Goal: Information Seeking & Learning: Learn about a topic

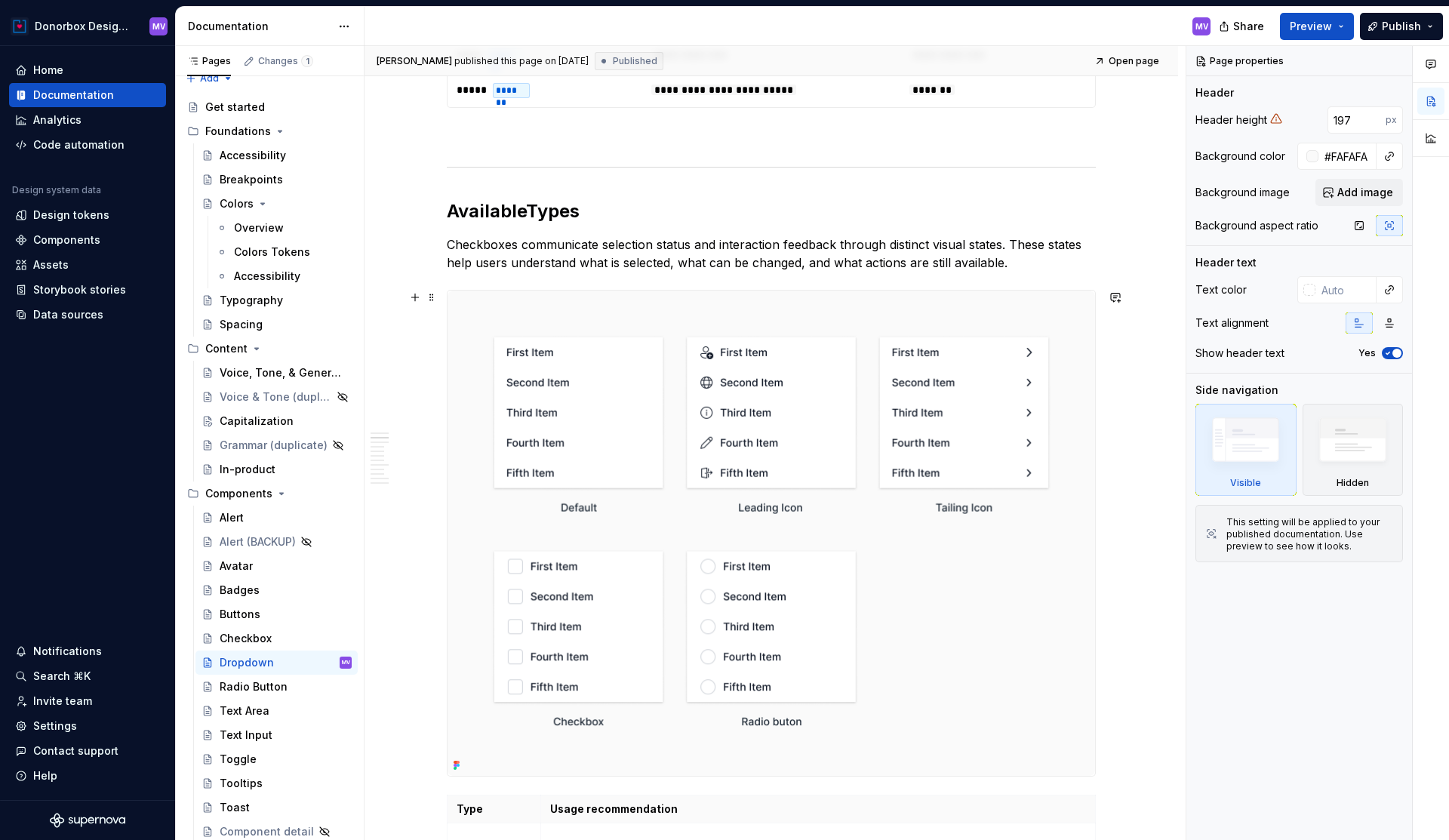
scroll to position [947, 0]
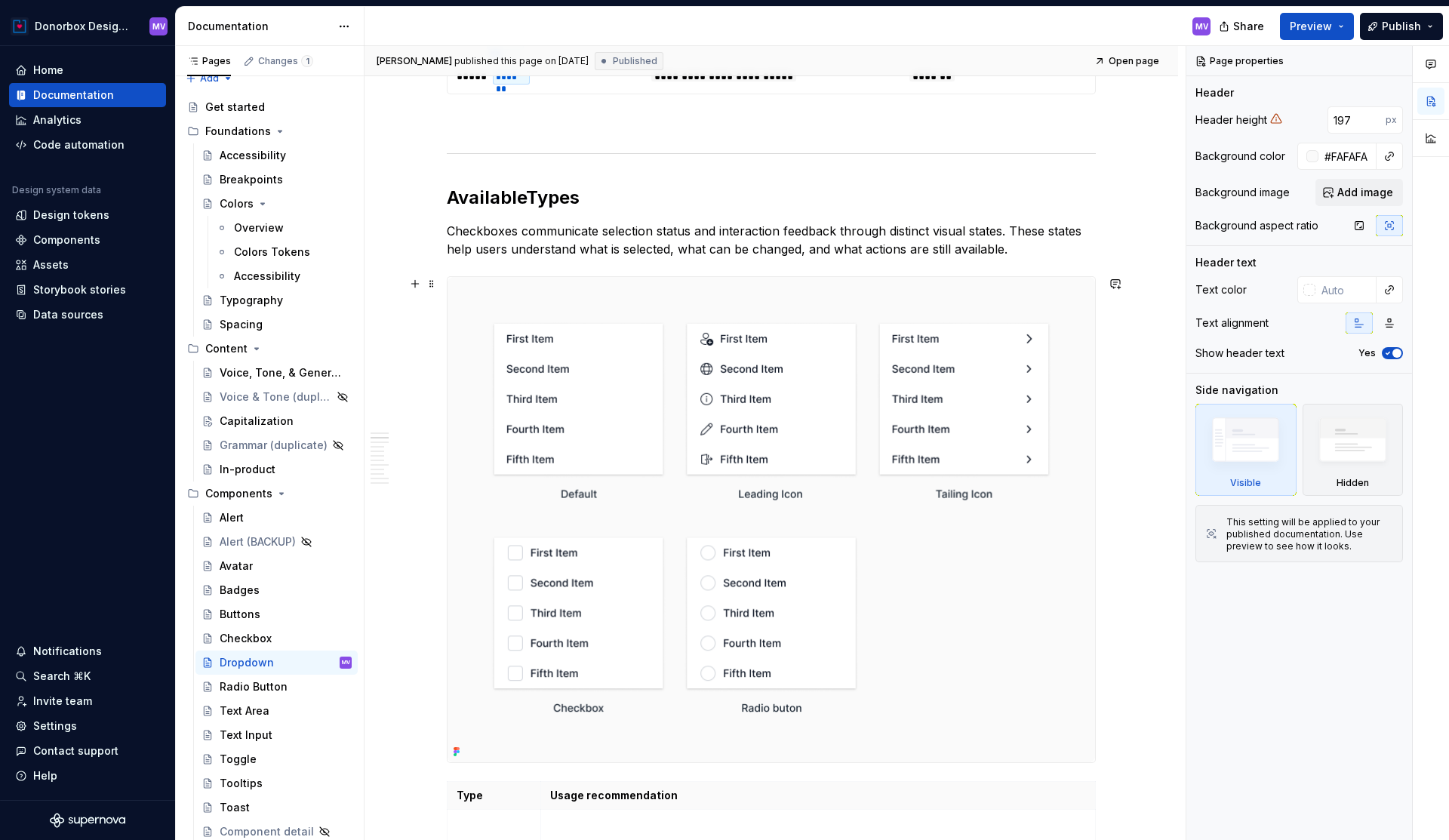
click at [722, 315] on img at bounding box center [772, 519] width 648 height 485
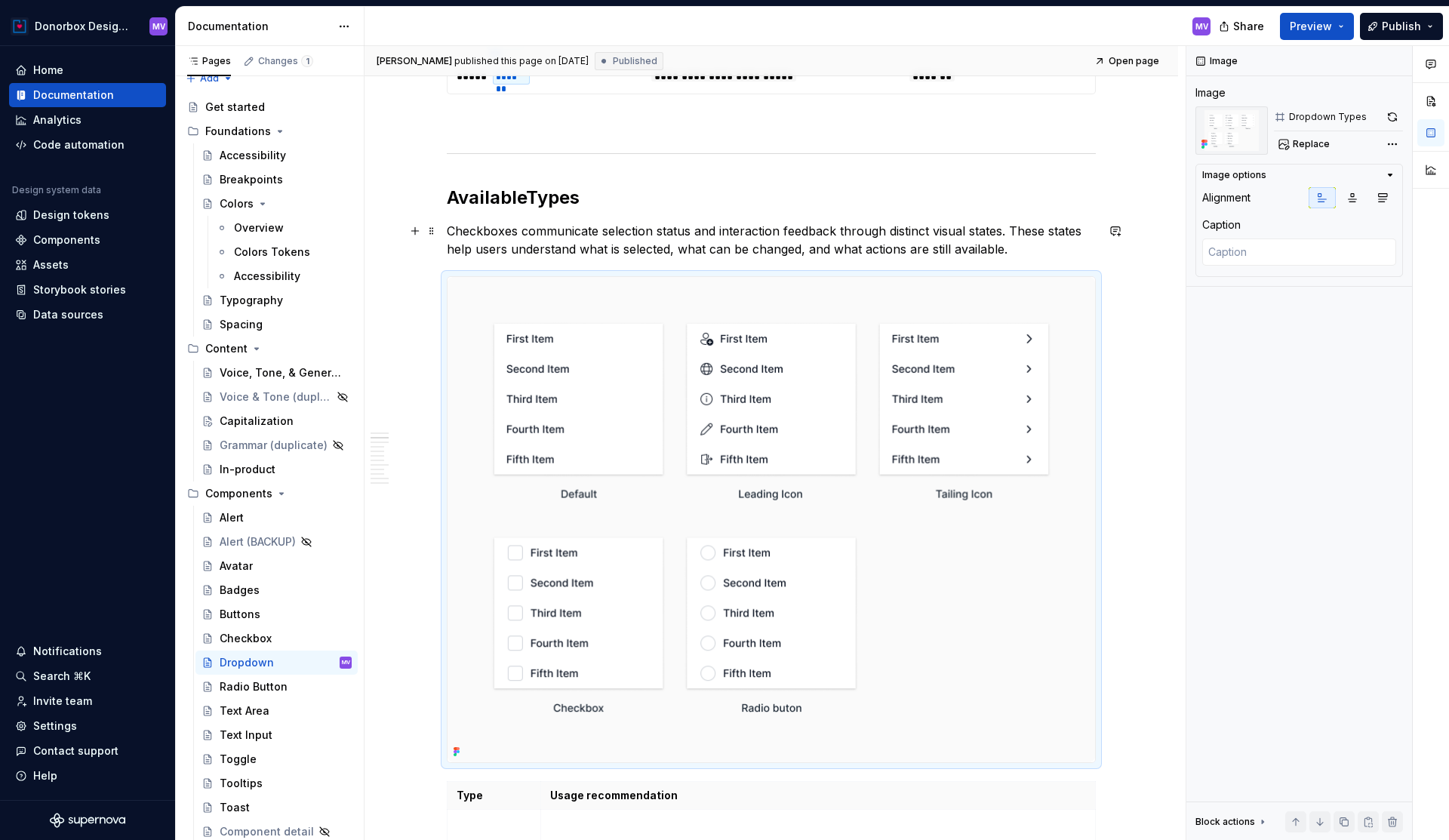
click at [680, 236] on p "Checkboxes communicate selection status and interaction feedback through distin…" at bounding box center [771, 240] width 649 height 37
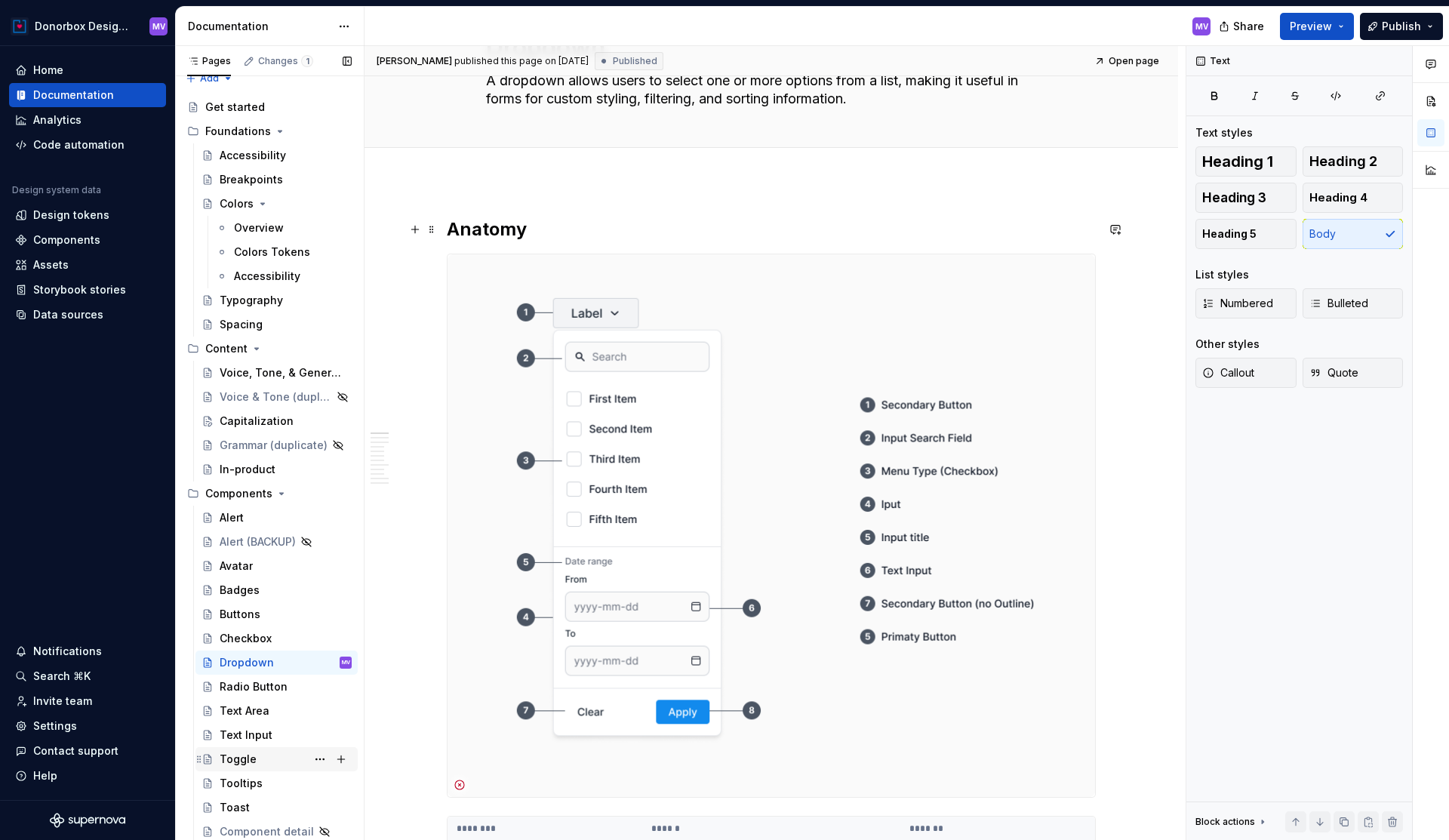
scroll to position [101, 0]
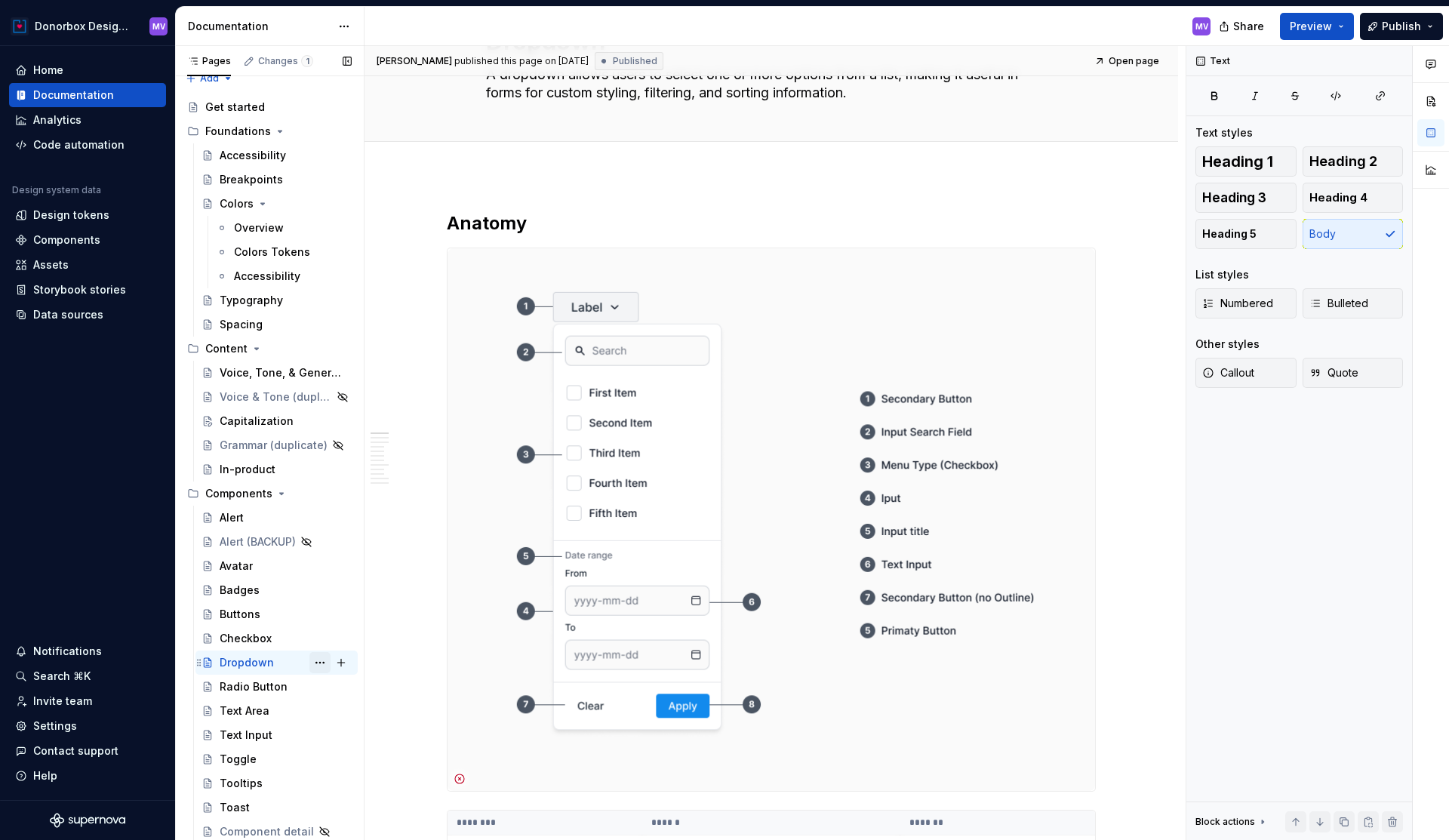
click at [320, 663] on button "Page tree" at bounding box center [320, 663] width 21 height 21
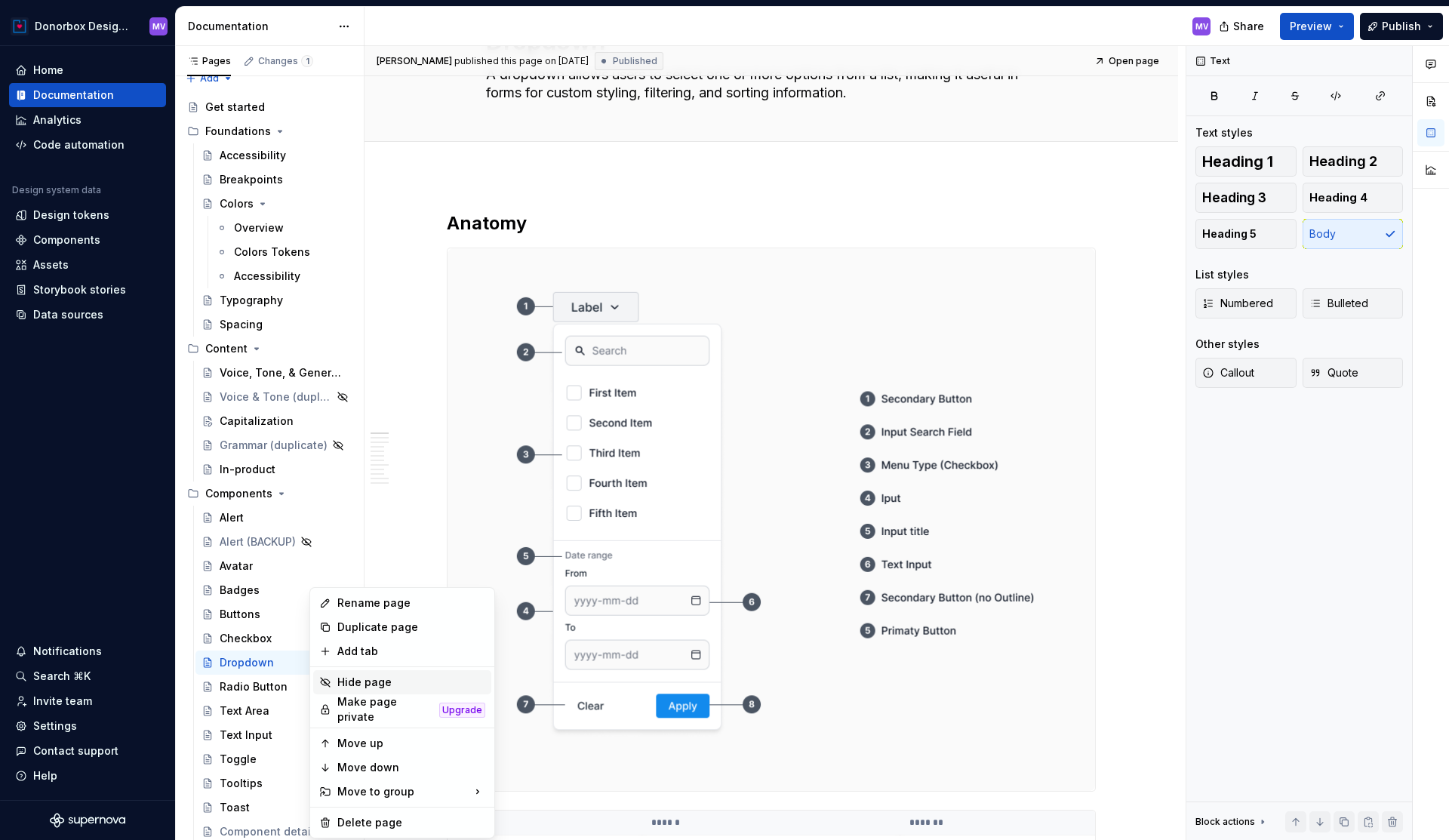
click at [327, 682] on icon at bounding box center [325, 682] width 12 height 12
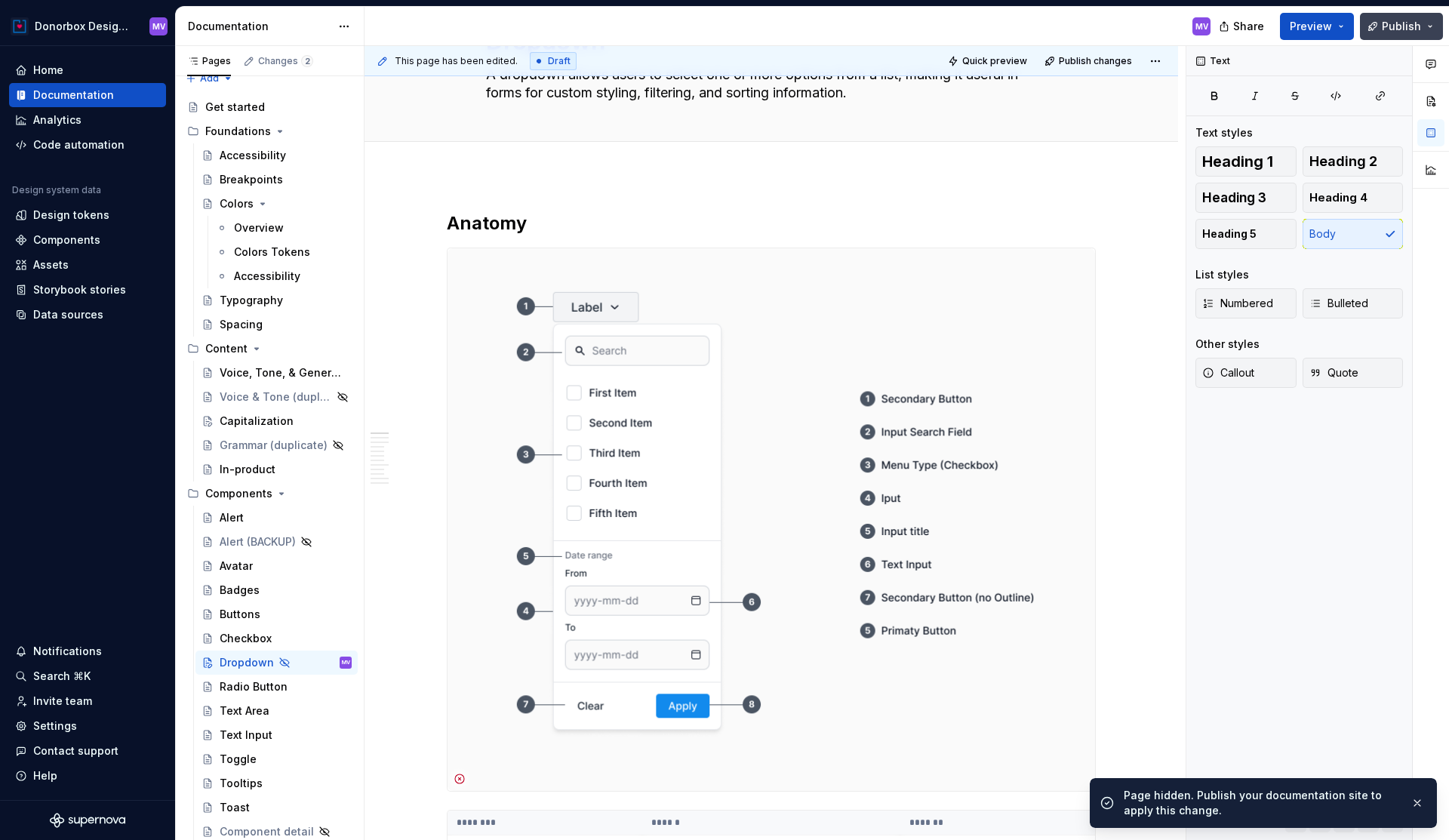
click at [1402, 32] on span "Publish" at bounding box center [1402, 26] width 39 height 15
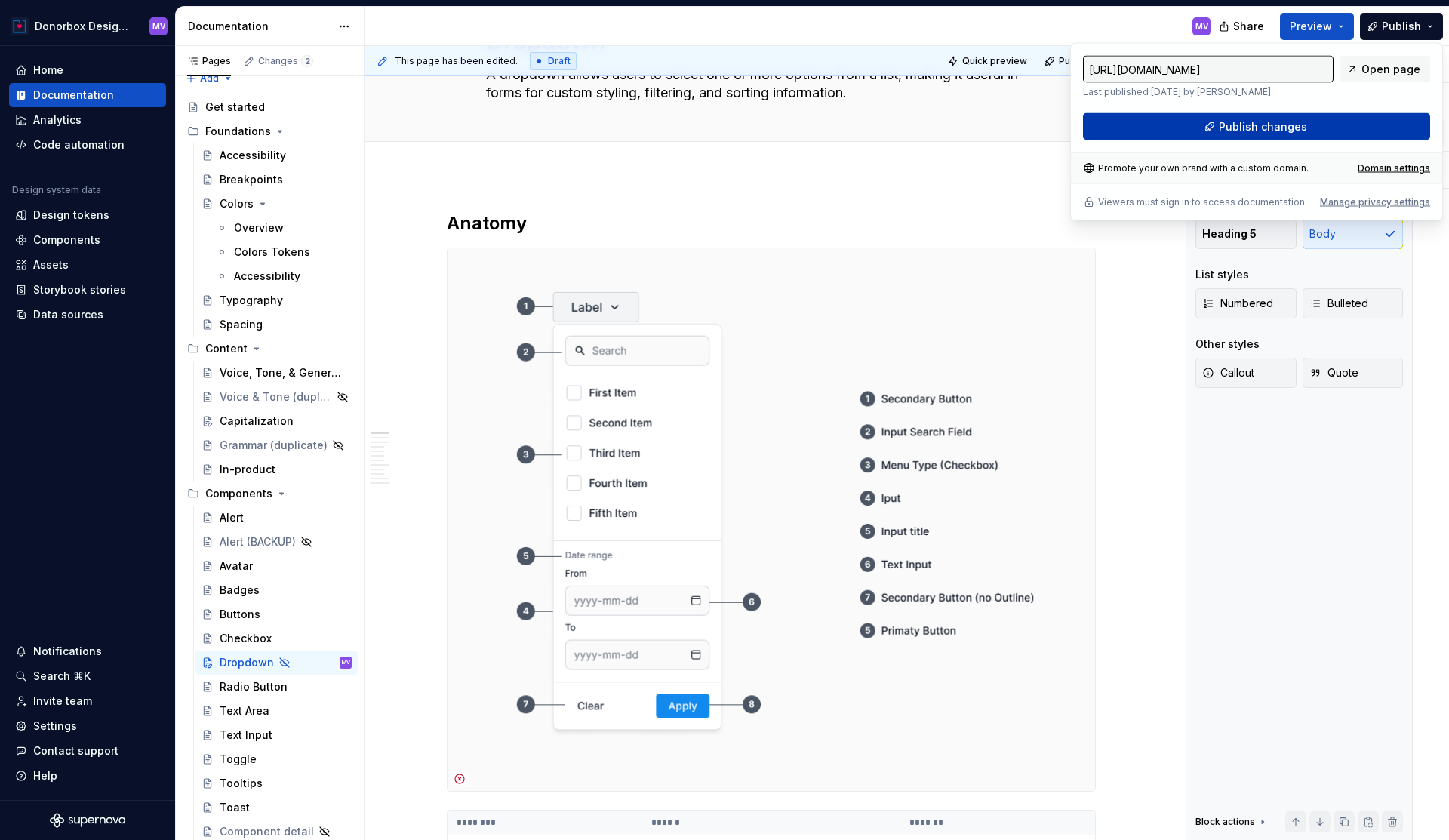
click at [1283, 133] on span "Publish changes" at bounding box center [1263, 127] width 88 height 15
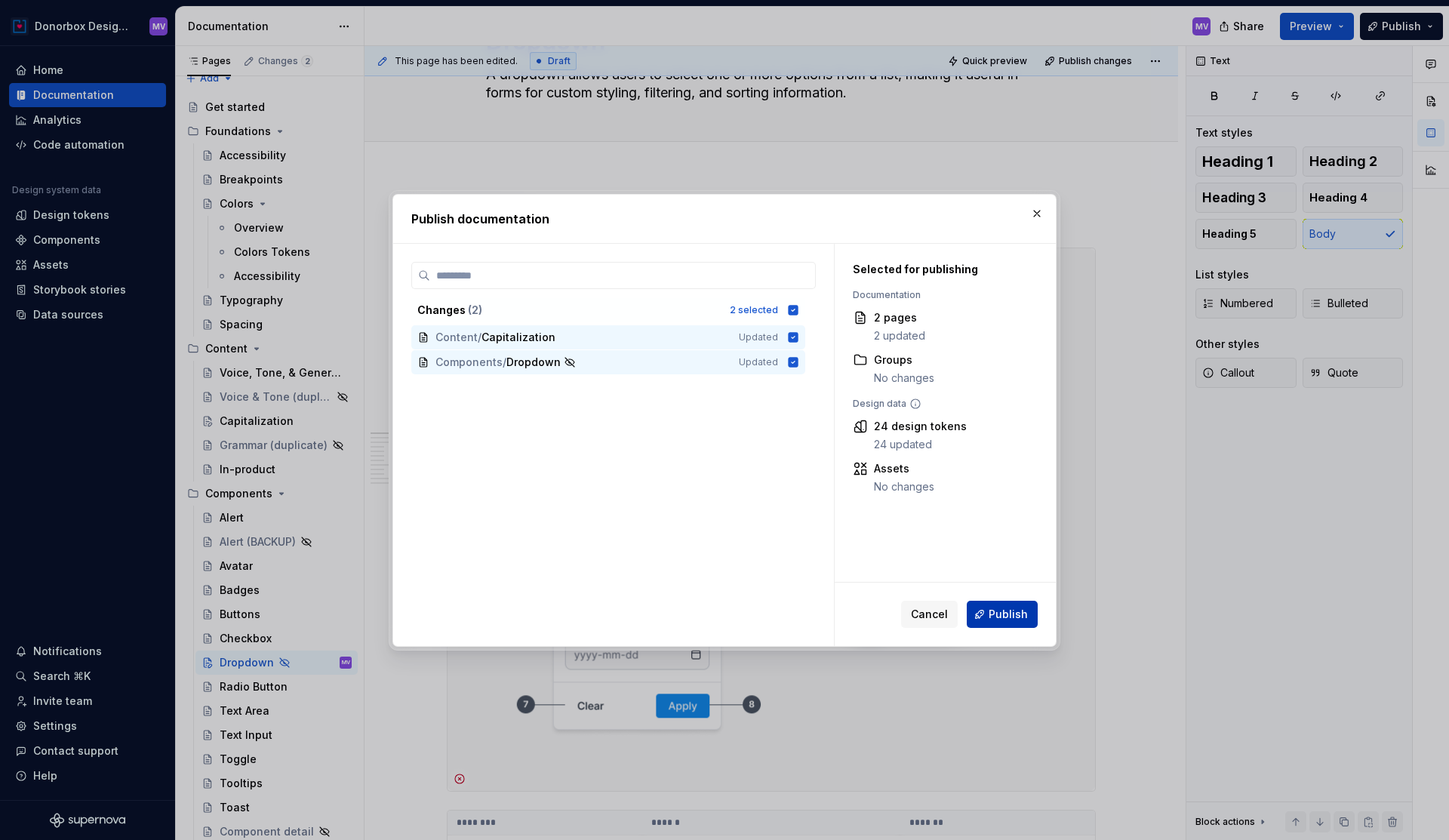
click at [1003, 616] on span "Publish" at bounding box center [1009, 614] width 39 height 15
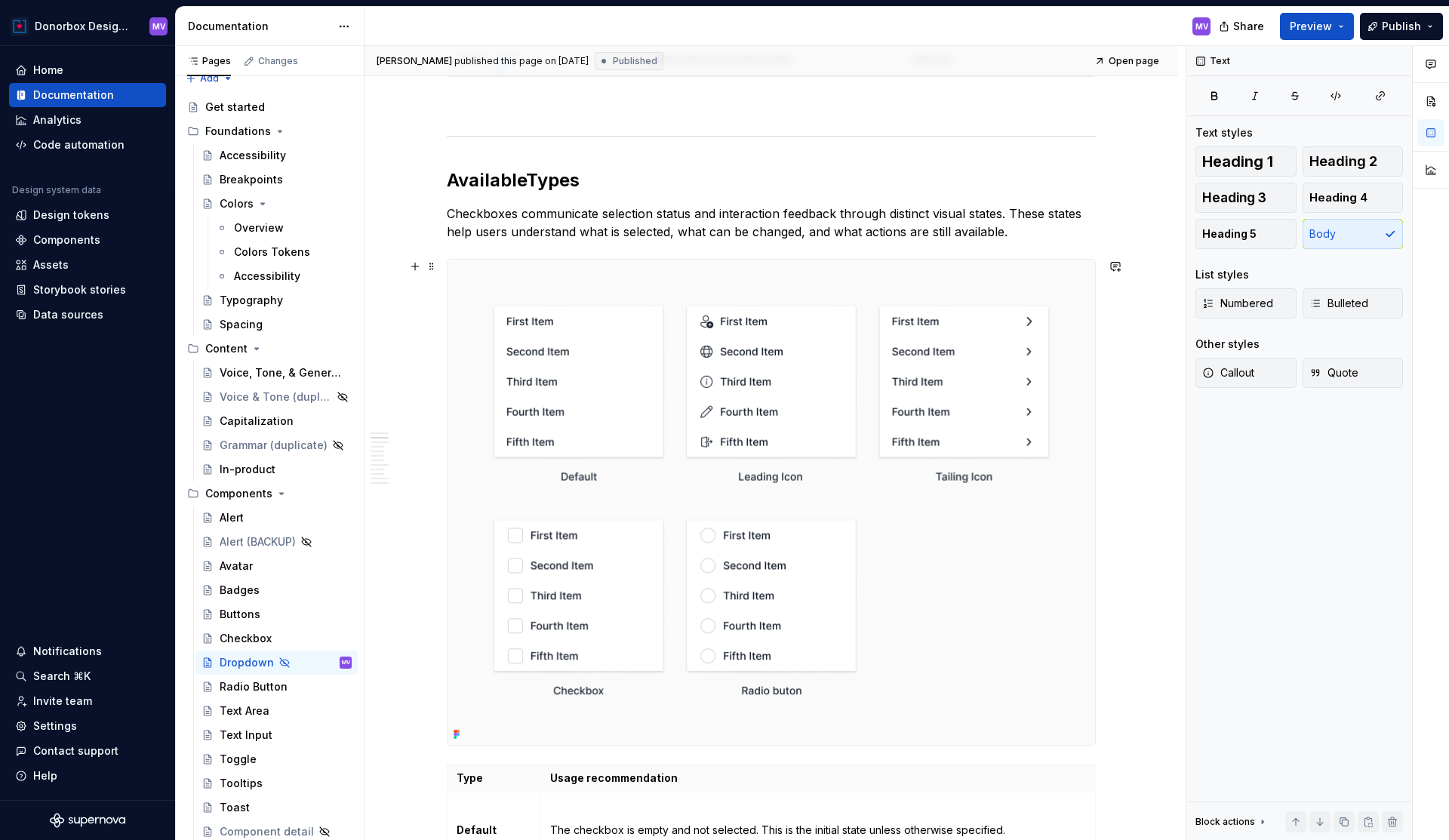
scroll to position [999, 0]
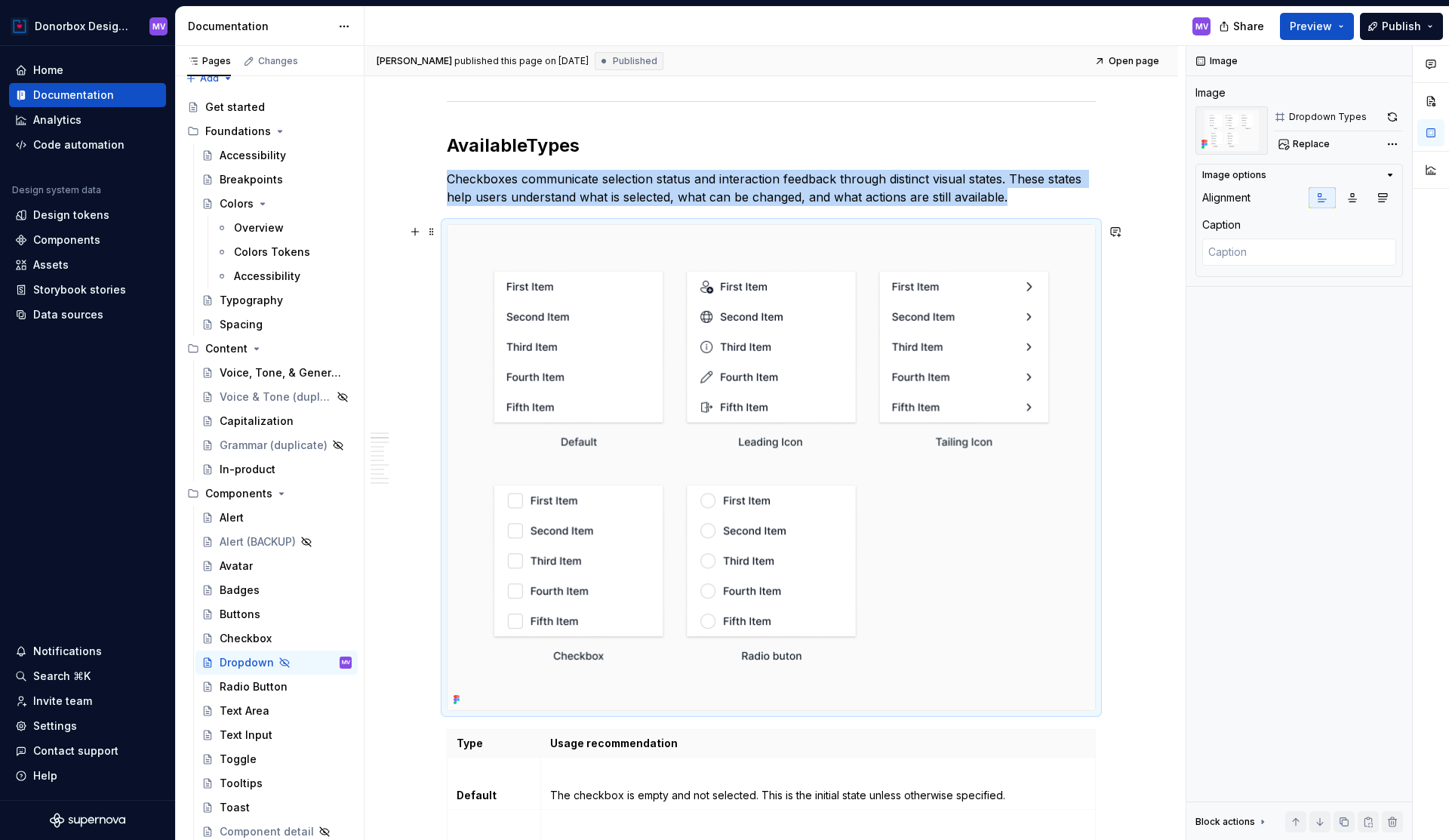
click at [606, 322] on img at bounding box center [772, 467] width 648 height 485
click at [1393, 142] on div "Comments Open comments No comments yet Select ‘Comment’ from the block context …" at bounding box center [1318, 444] width 263 height 794
click at [1301, 176] on div "Open layer in Figma File: DS Documentation" at bounding box center [1297, 180] width 155 height 28
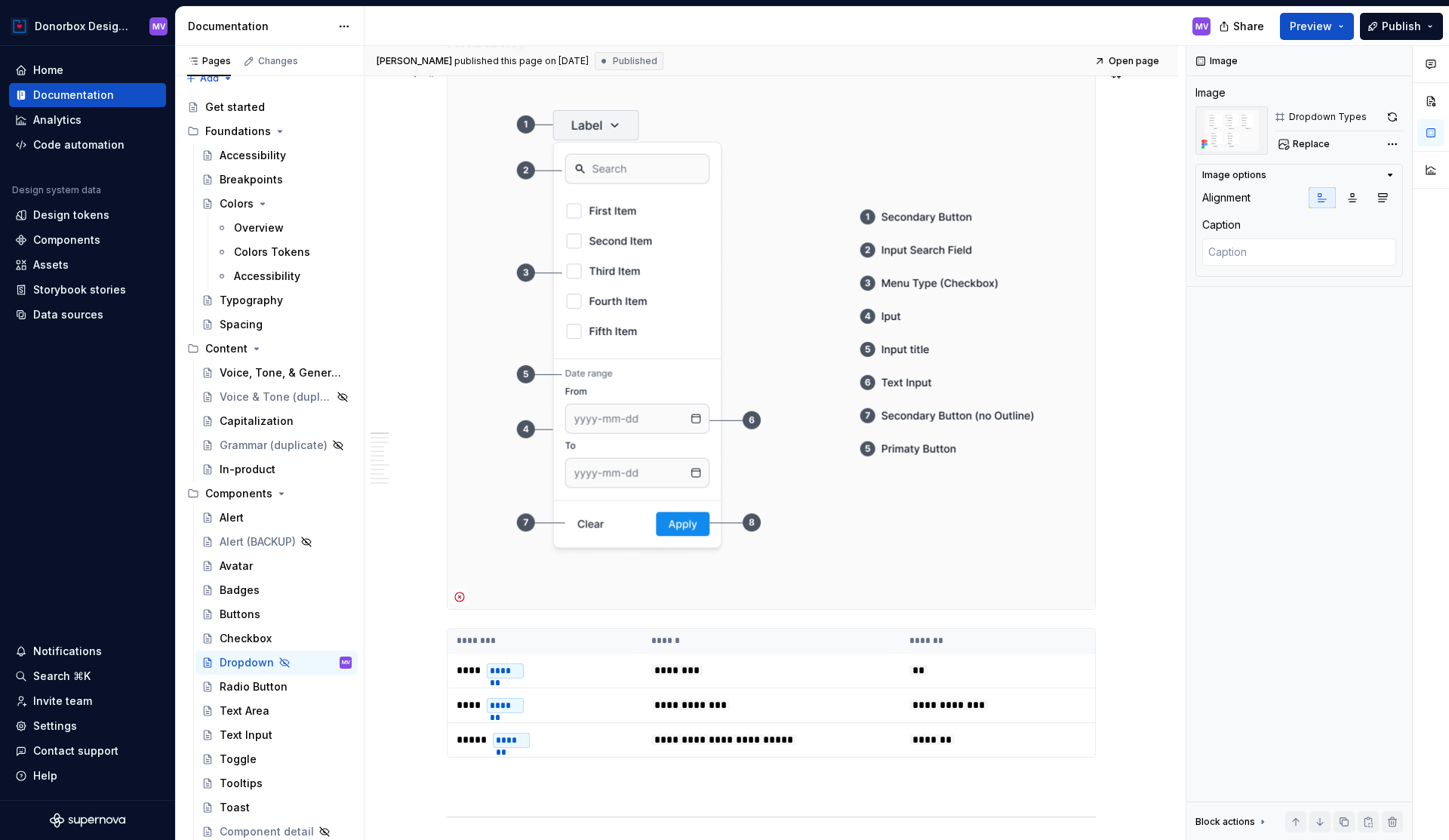
scroll to position [285, 0]
click at [586, 637] on th "********" at bounding box center [545, 639] width 195 height 25
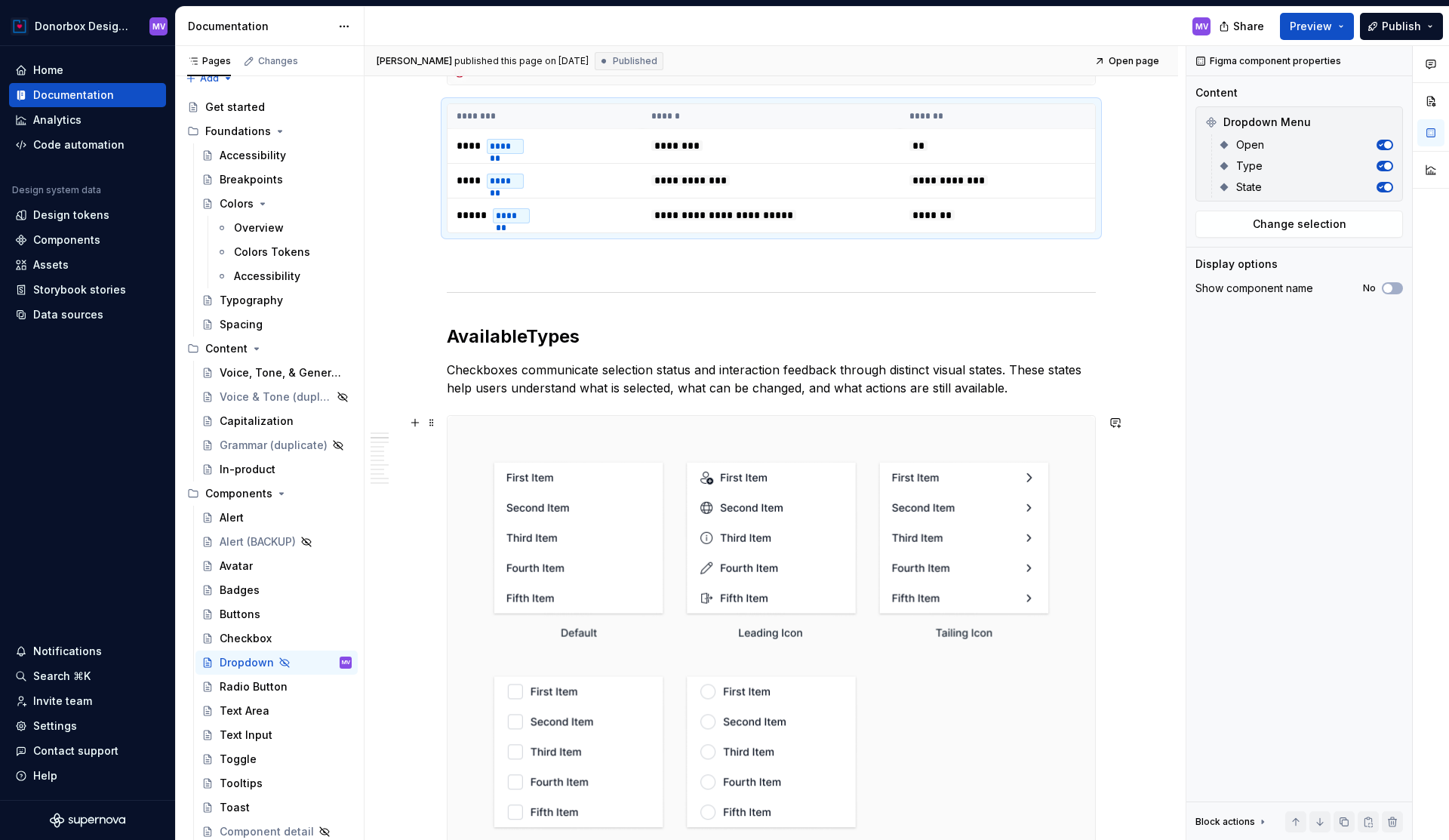
scroll to position [816, 0]
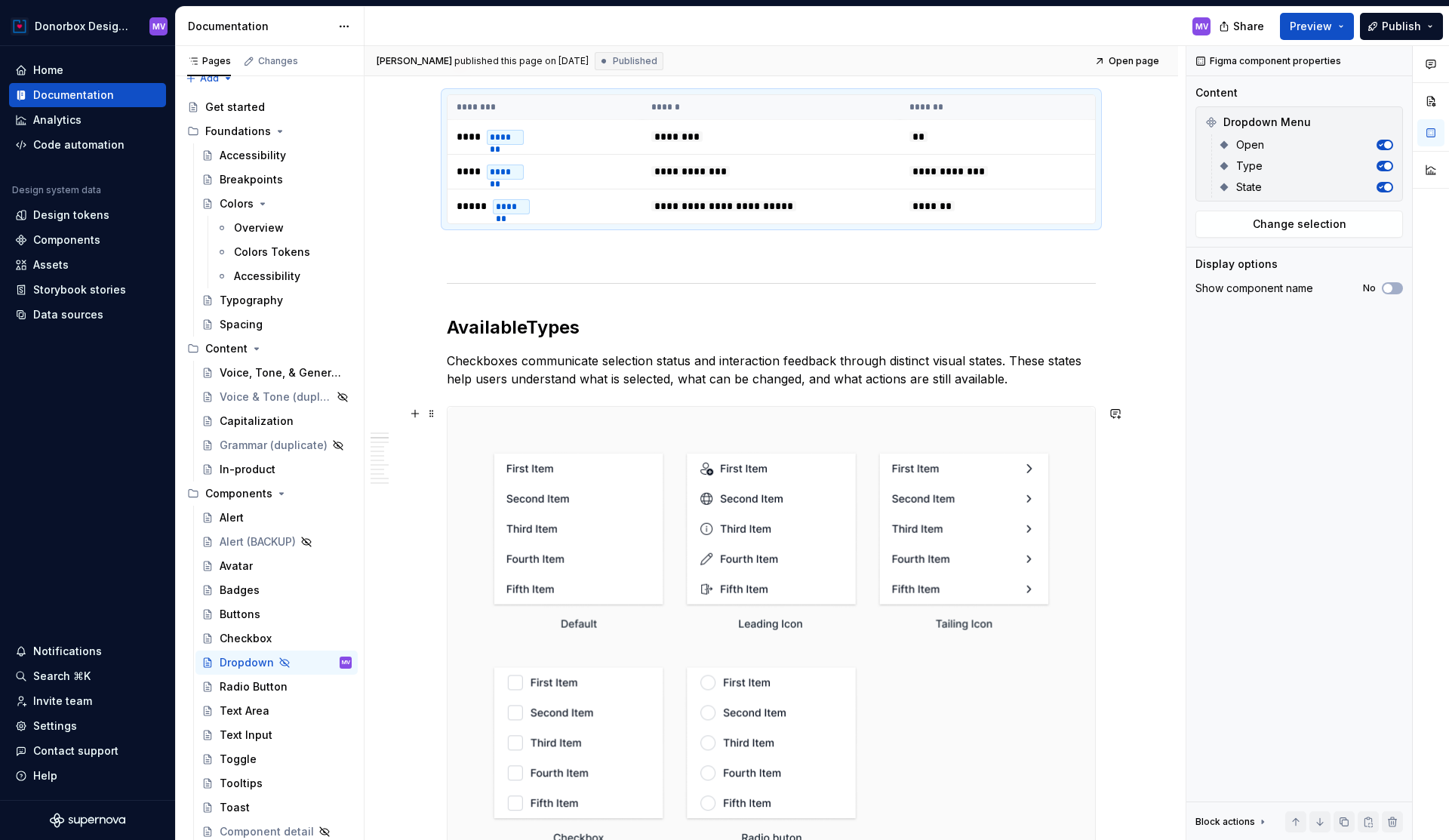
type textarea "*"
click at [618, 472] on img at bounding box center [772, 650] width 648 height 485
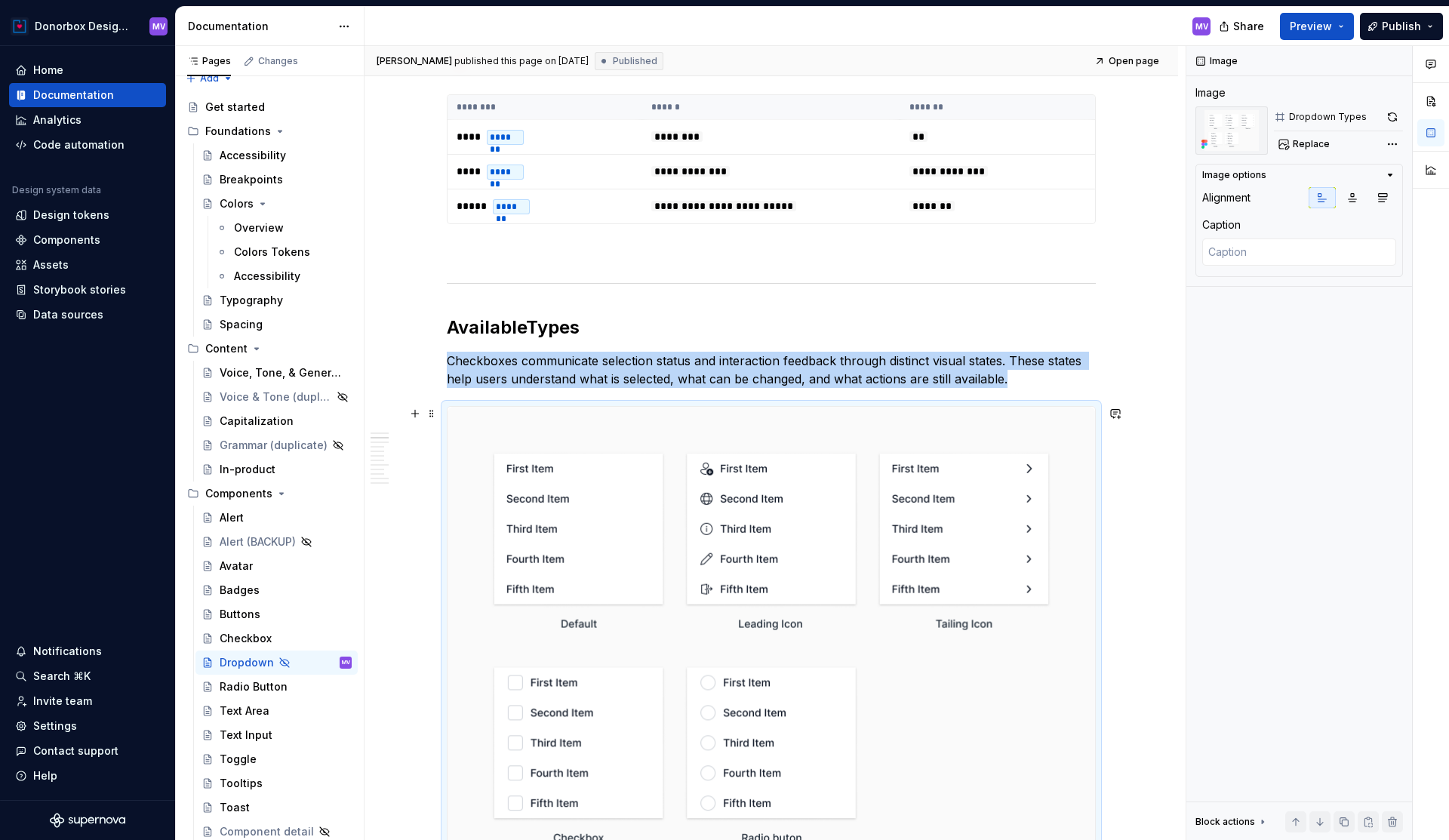
click at [618, 436] on img at bounding box center [772, 650] width 648 height 485
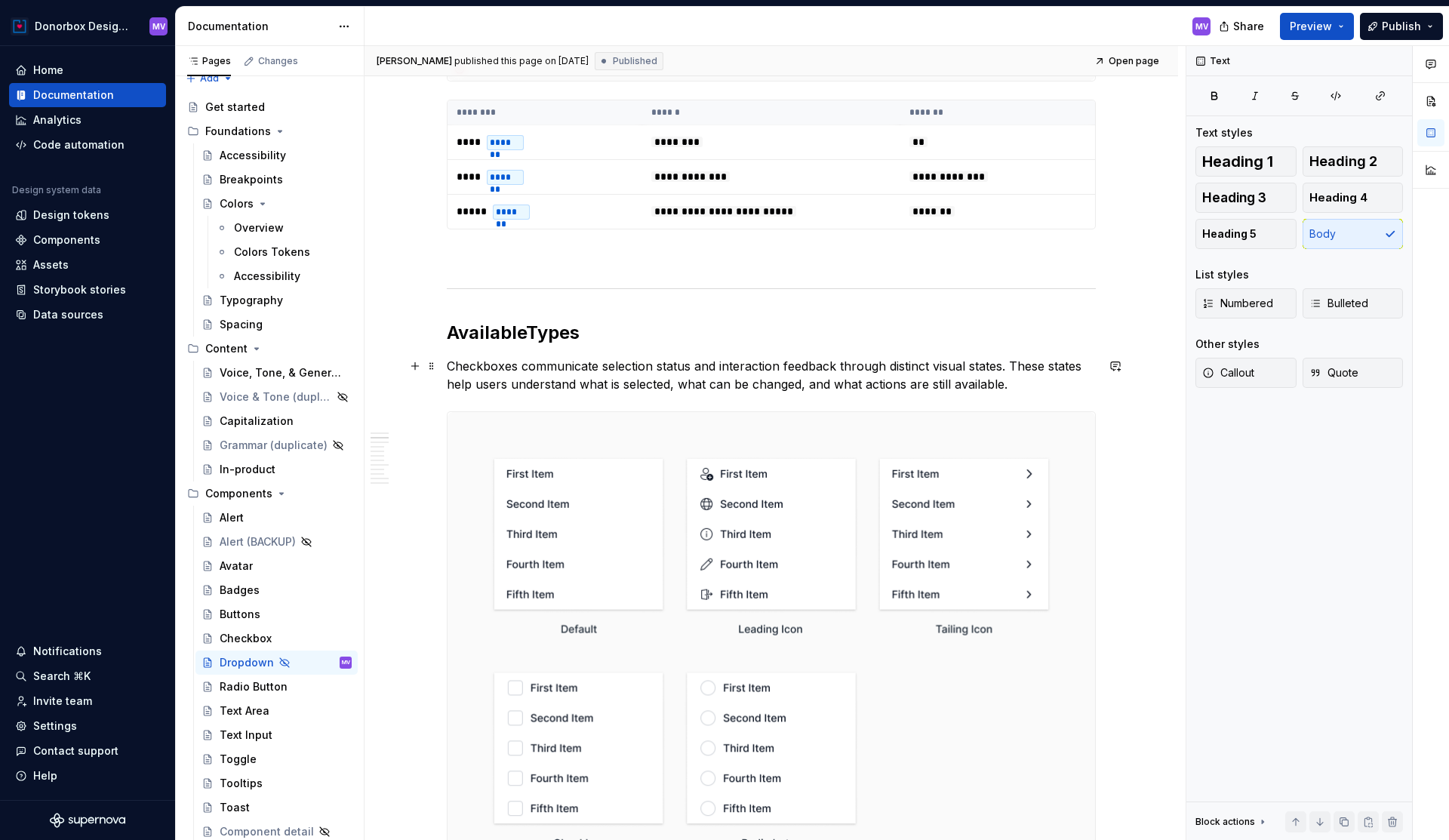
click at [617, 372] on p "Checkboxes communicate selection status and interaction feedback through distin…" at bounding box center [771, 375] width 649 height 37
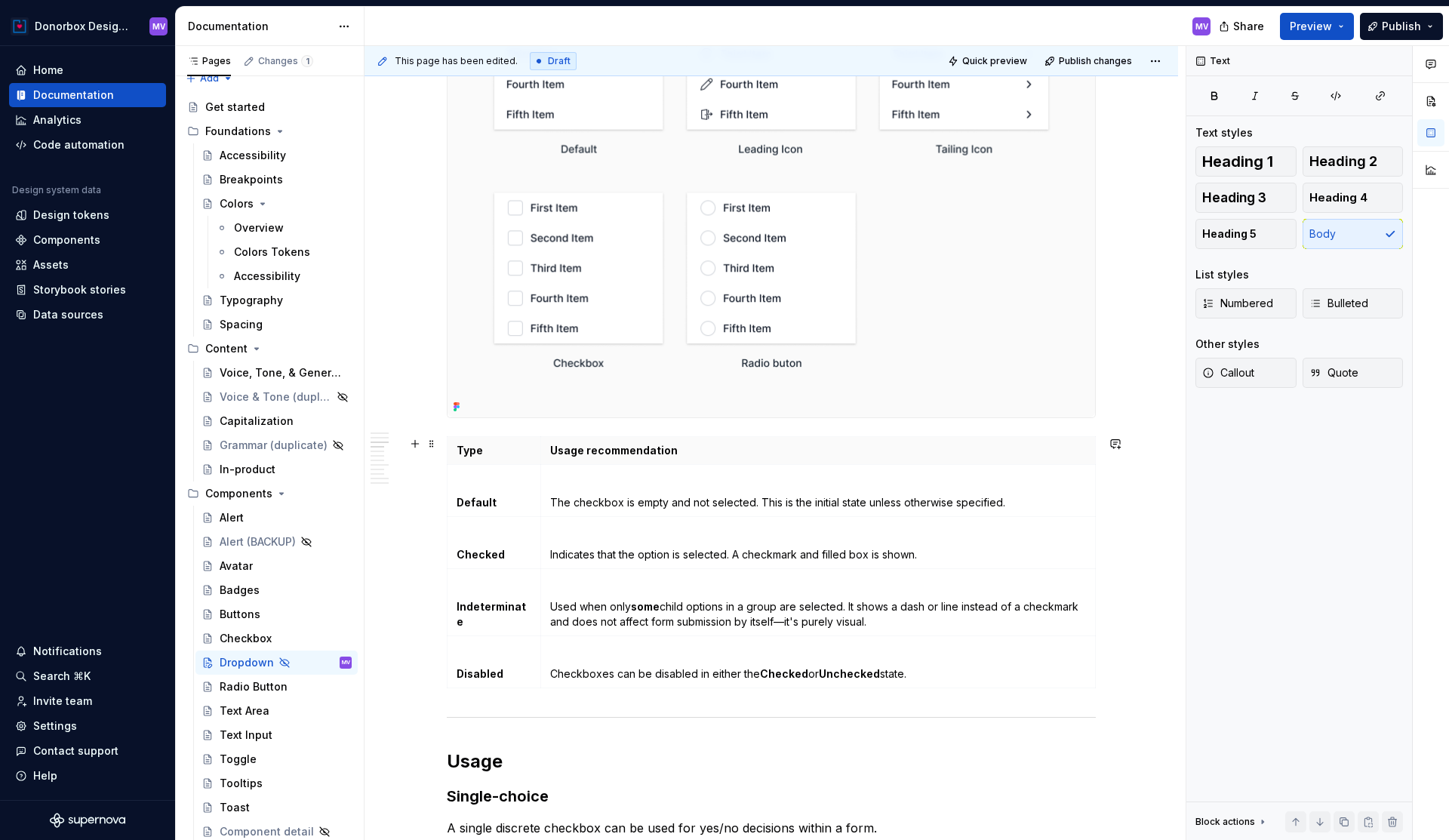
scroll to position [1324, 0]
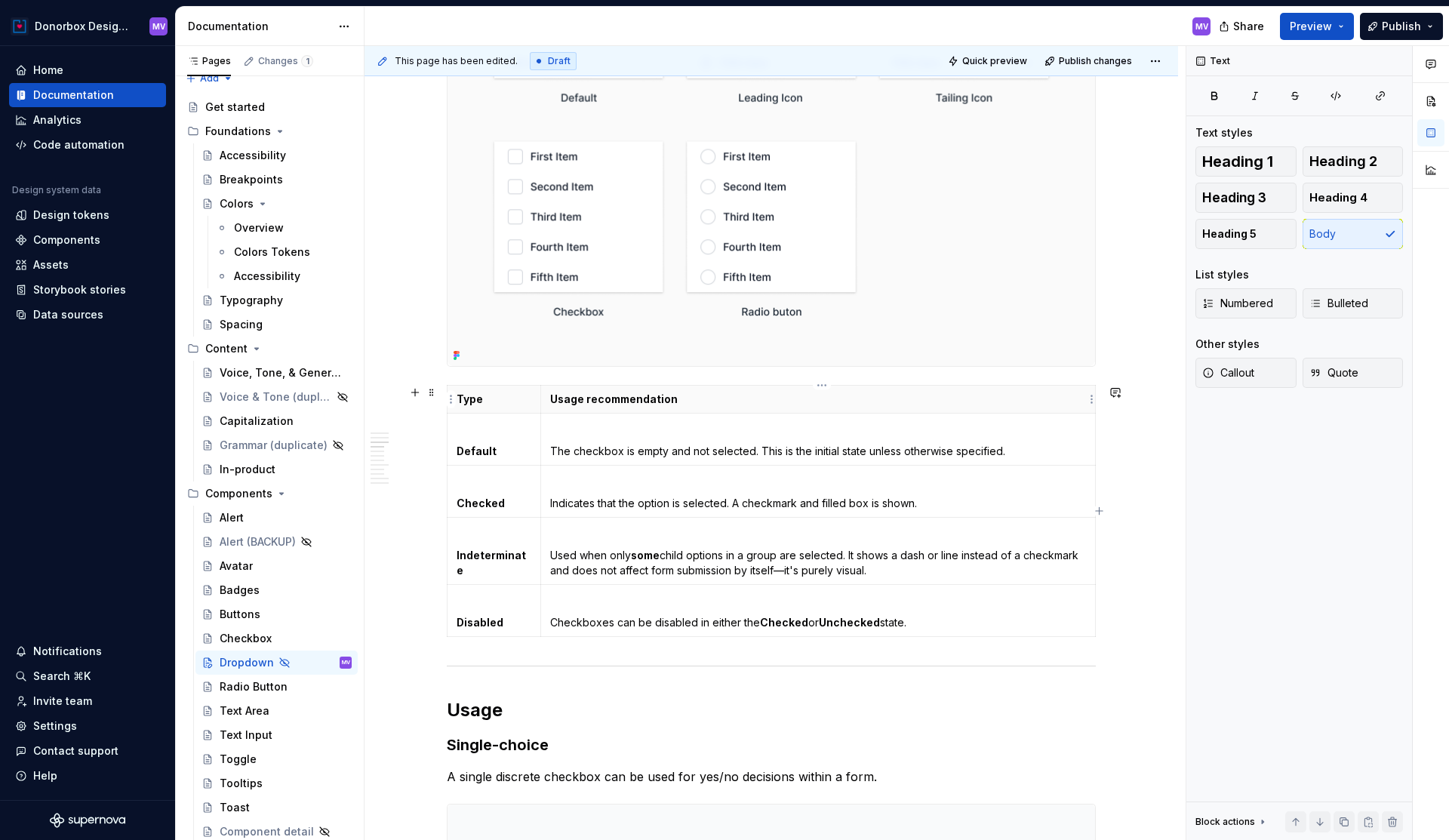
click at [727, 400] on p "Usage recommendation" at bounding box center [818, 399] width 536 height 15
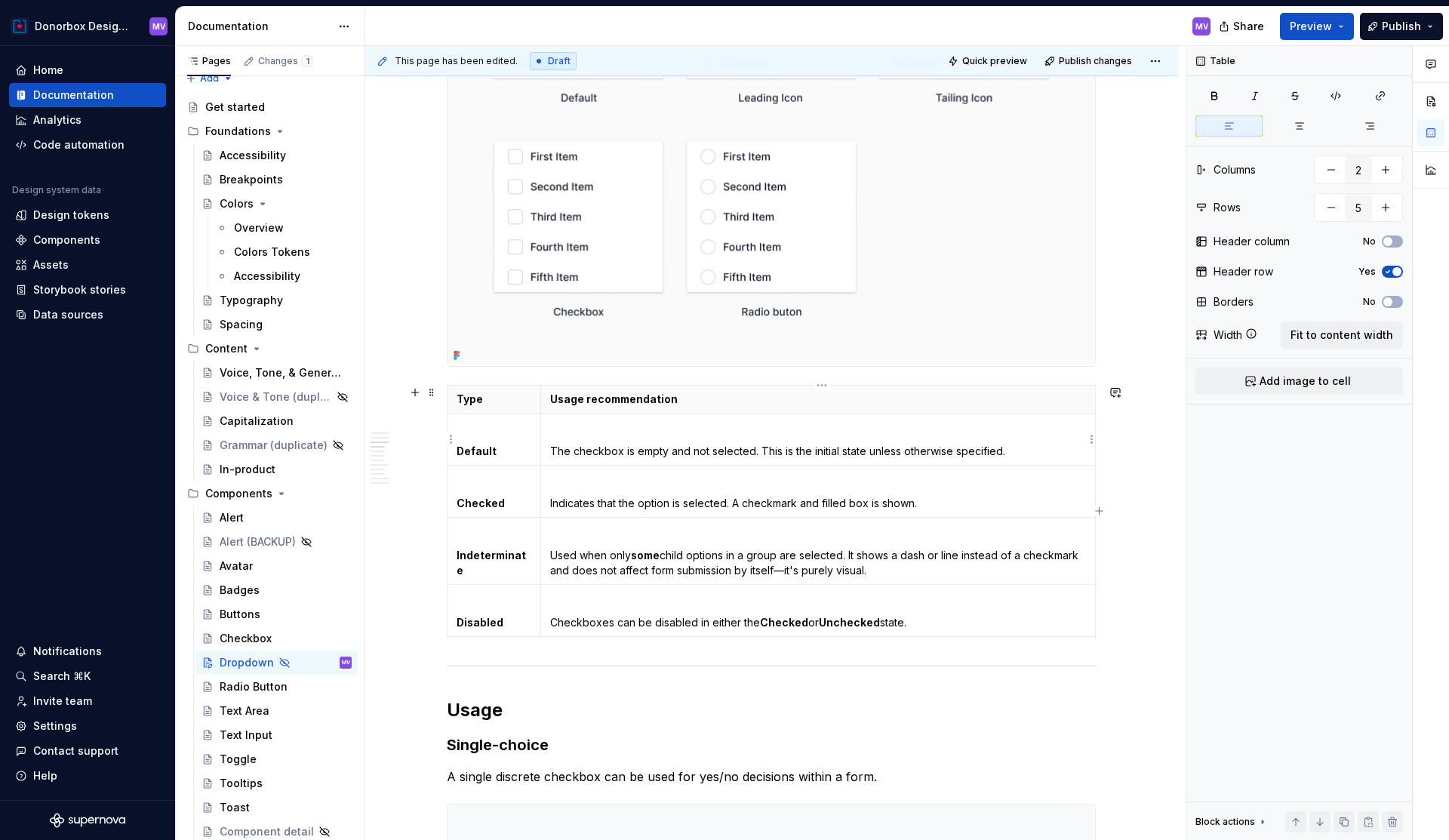
click at [654, 452] on p "The checkbox is empty and not selected. This is the initial state unless otherw…" at bounding box center [818, 451] width 536 height 15
click at [576, 448] on p "lorem" at bounding box center [818, 451] width 536 height 15
copy p "lorem"
click at [641, 500] on p "Indicates that the option is selected. A checkmark and filled box is shown." at bounding box center [818, 503] width 536 height 15
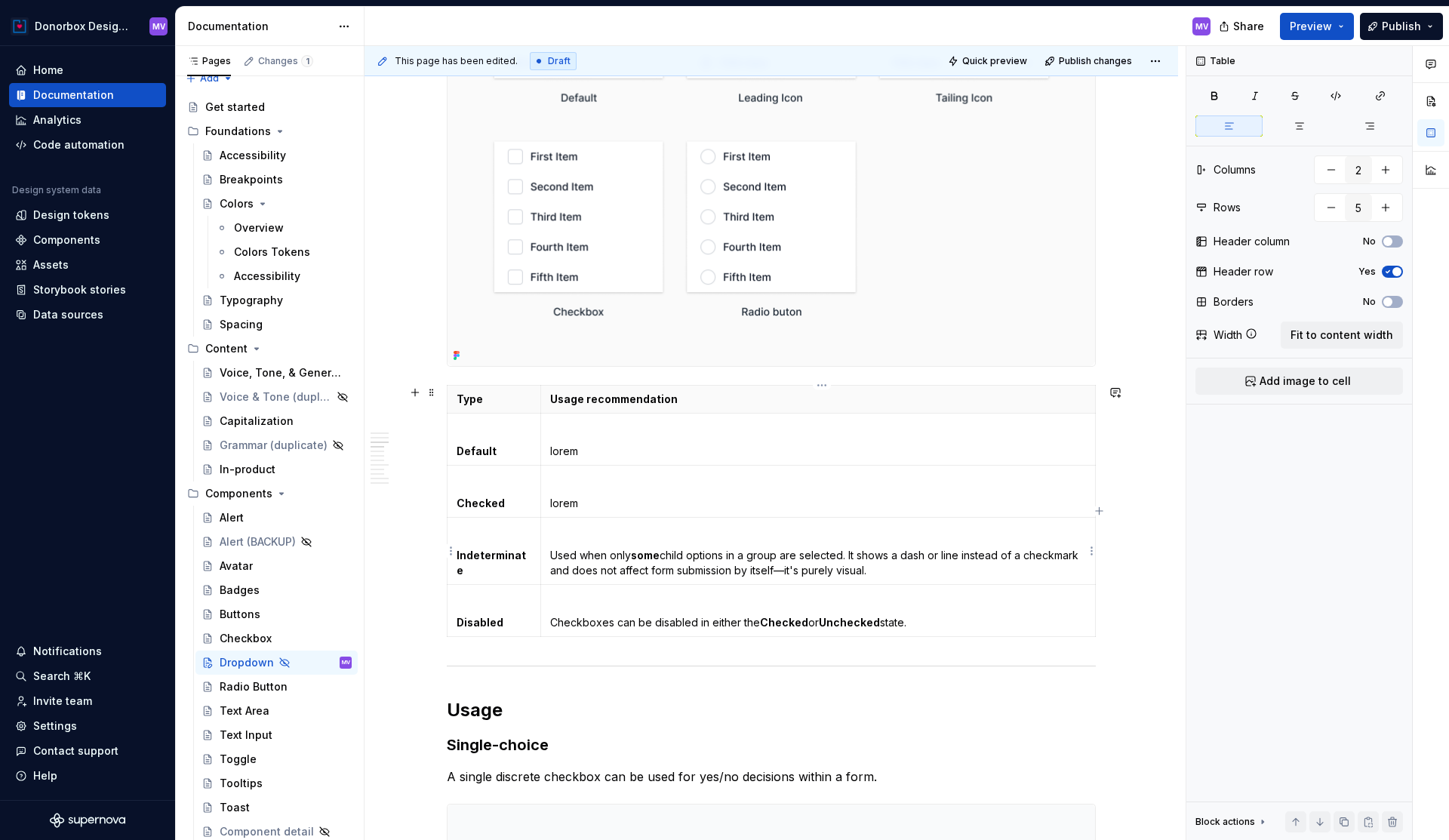
click at [621, 554] on p "Used when only some child options in a group are selected. It shows a dash or l…" at bounding box center [818, 562] width 536 height 30
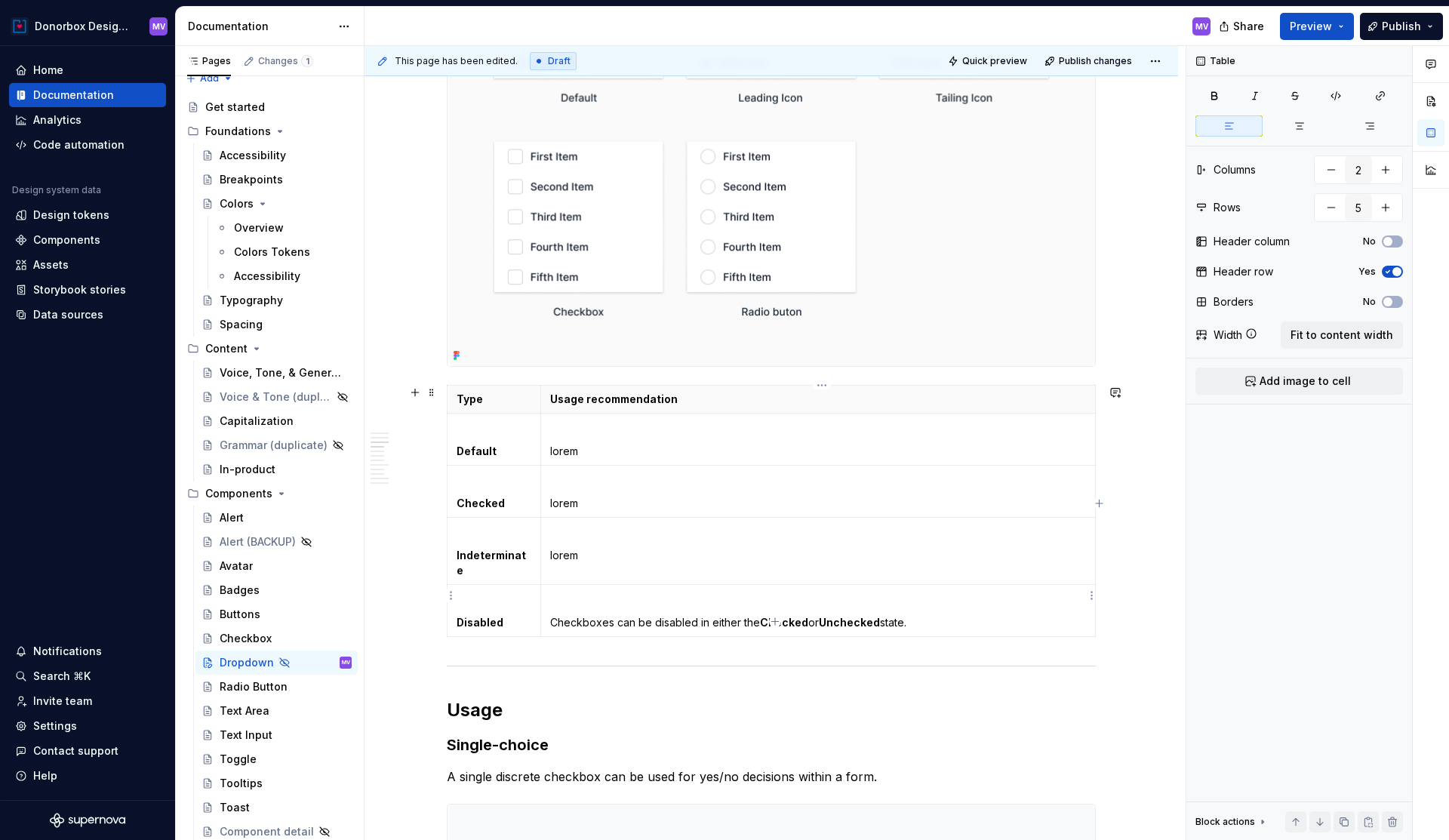
click at [610, 615] on p "Checkboxes can be disabled in either the Checked or Unchecked state." at bounding box center [818, 623] width 536 height 15
click at [582, 591] on p at bounding box center [818, 598] width 536 height 15
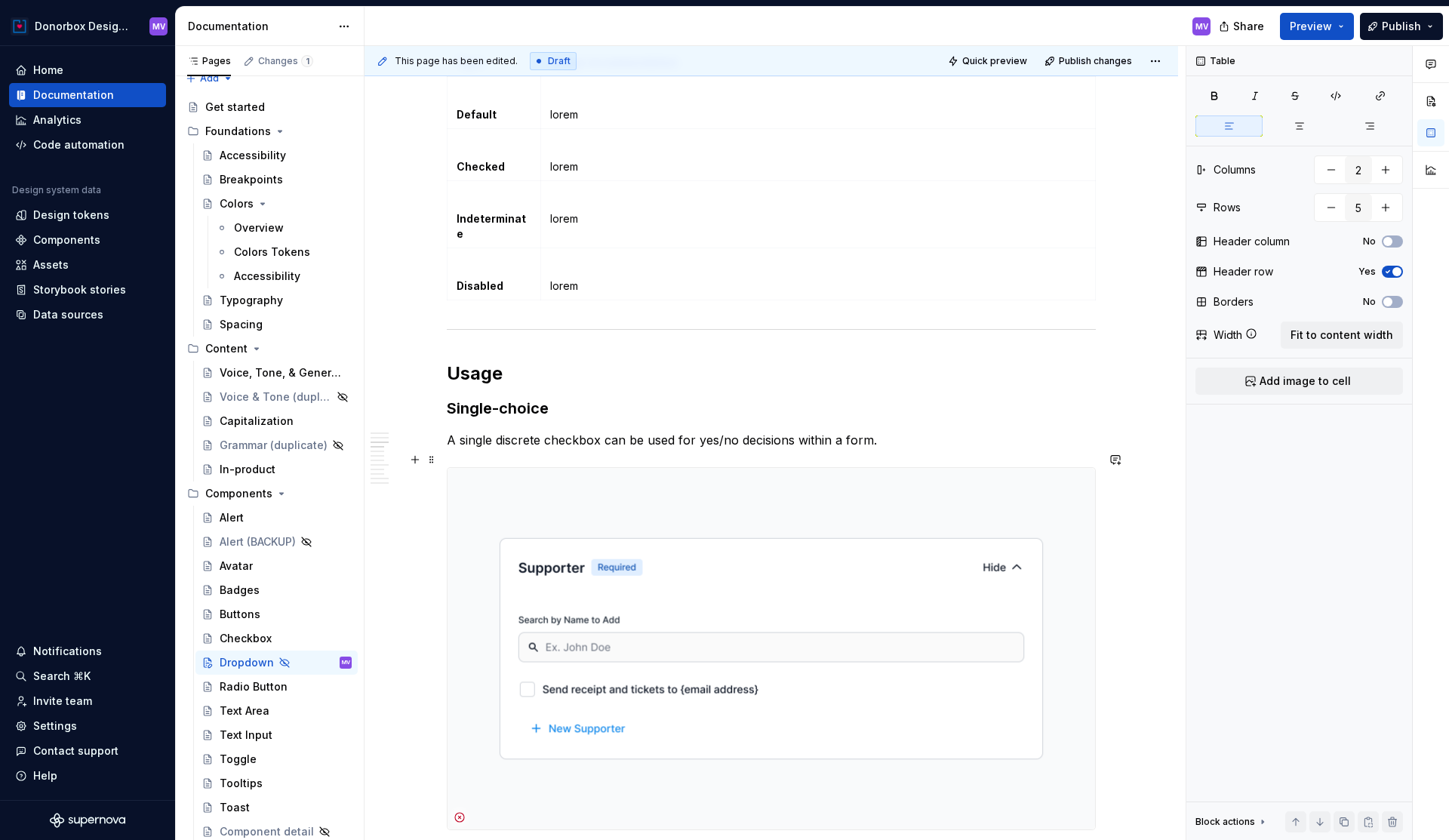
scroll to position [1716, 0]
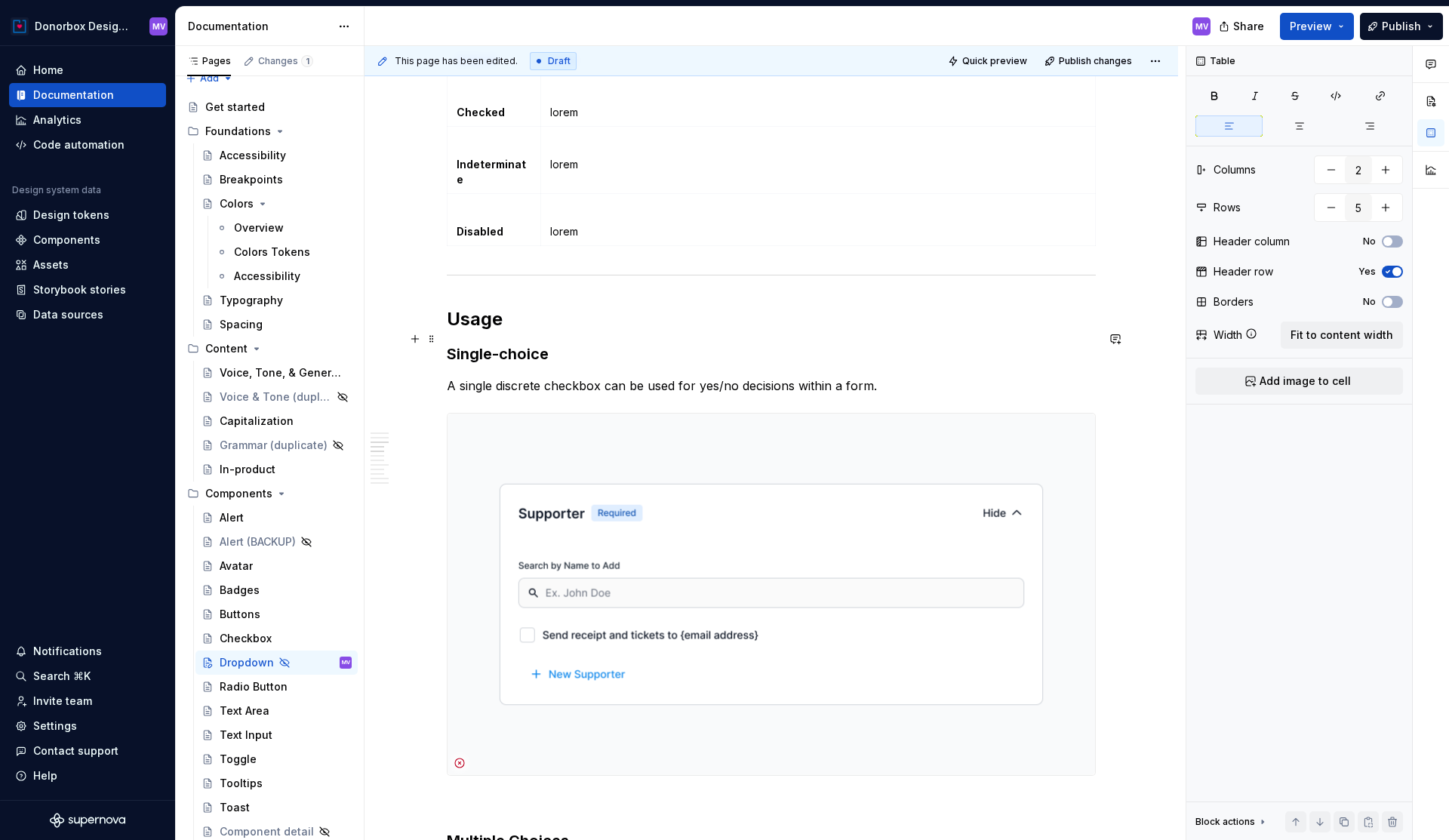
click at [611, 343] on h3 "Single-choice" at bounding box center [771, 354] width 649 height 21
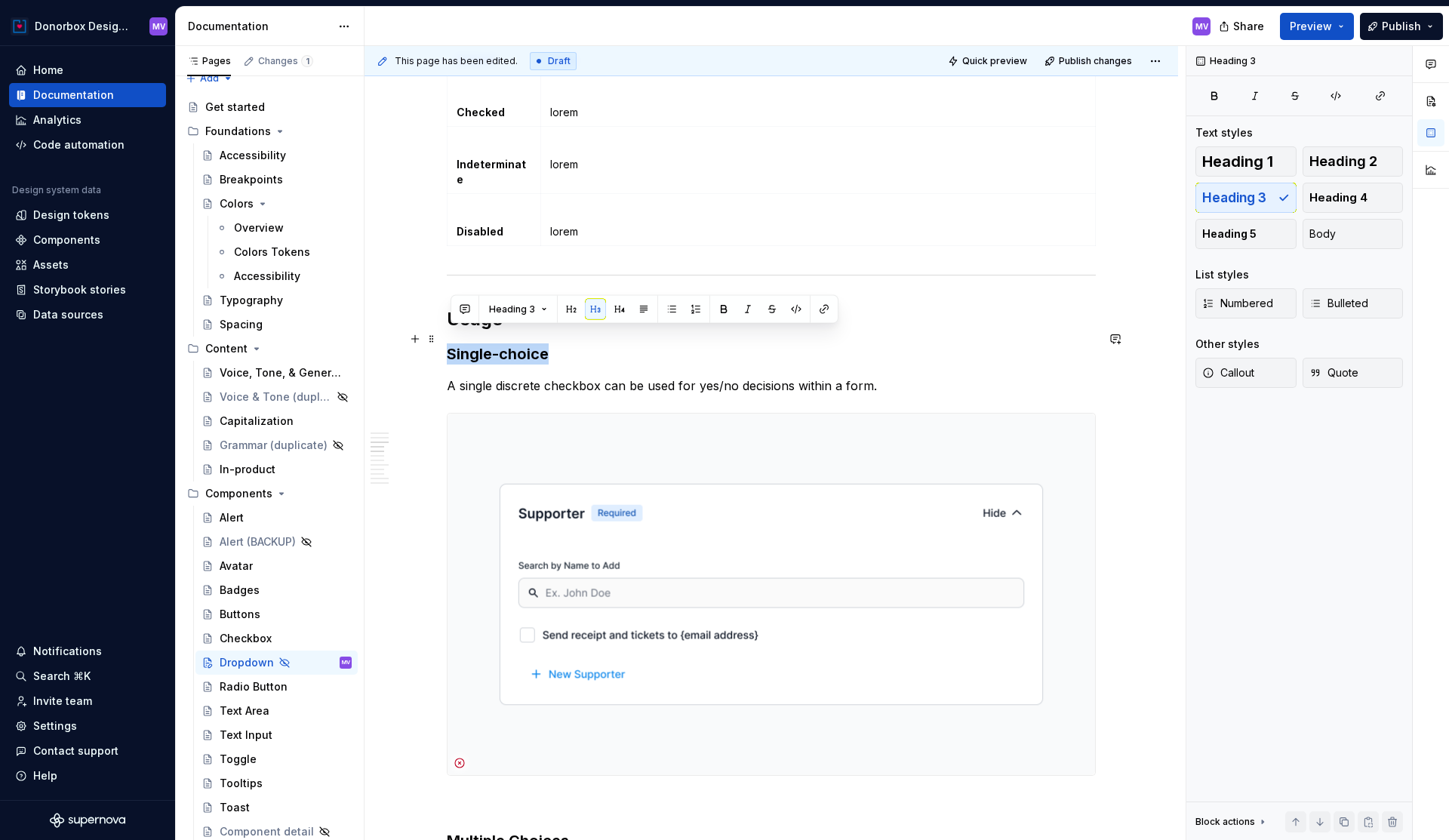
drag, startPoint x: 557, startPoint y: 339, endPoint x: 453, endPoint y: 338, distance: 104.0
click at [453, 343] on h3 "Single-choice" at bounding box center [771, 354] width 649 height 21
click at [503, 377] on p "A single discrete checkbox can be used for yes/no decisions within a form." at bounding box center [771, 386] width 649 height 18
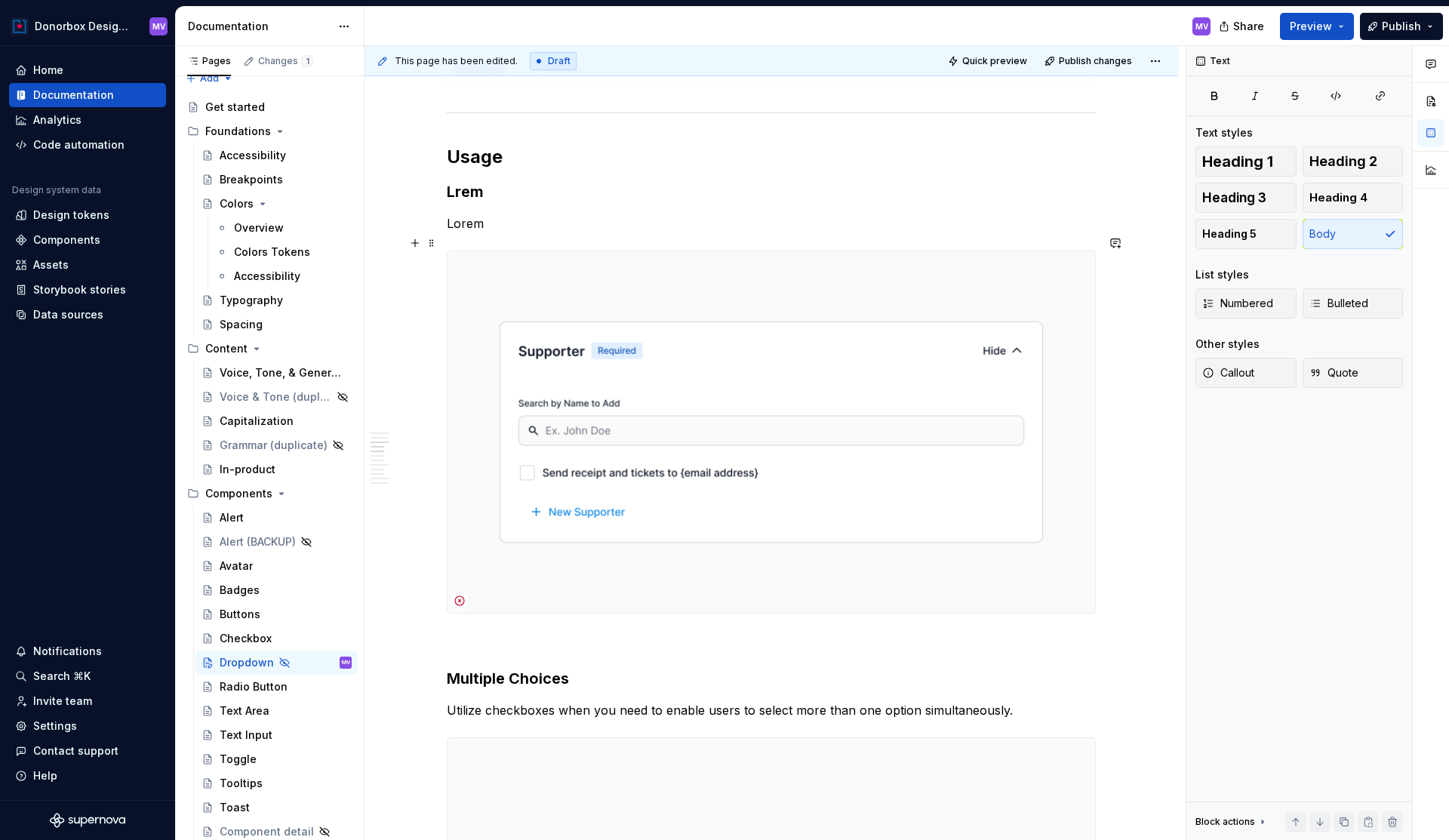
scroll to position [1833, 0]
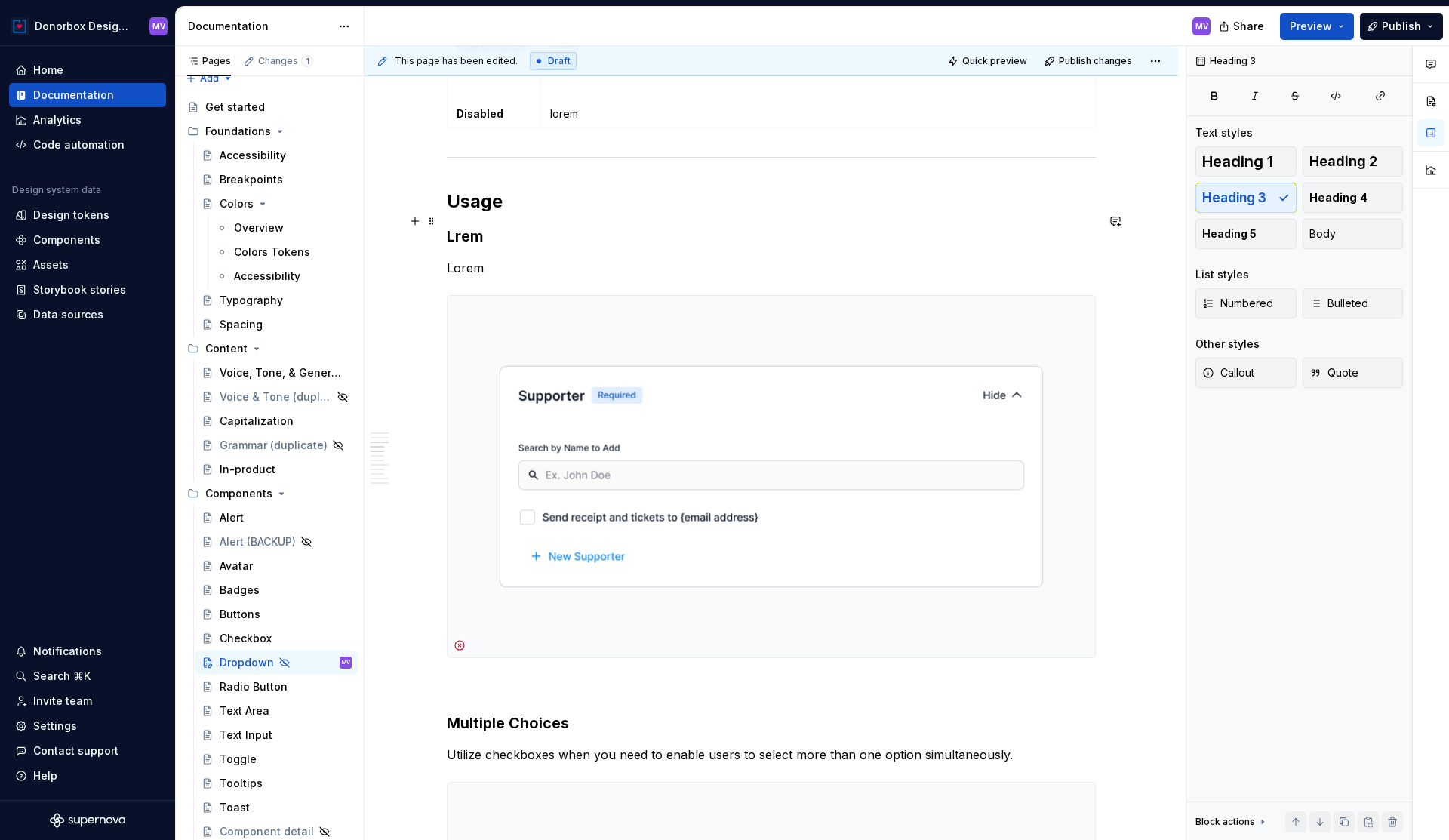
click at [461, 225] on h3 "Lrem" at bounding box center [771, 236] width 649 height 21
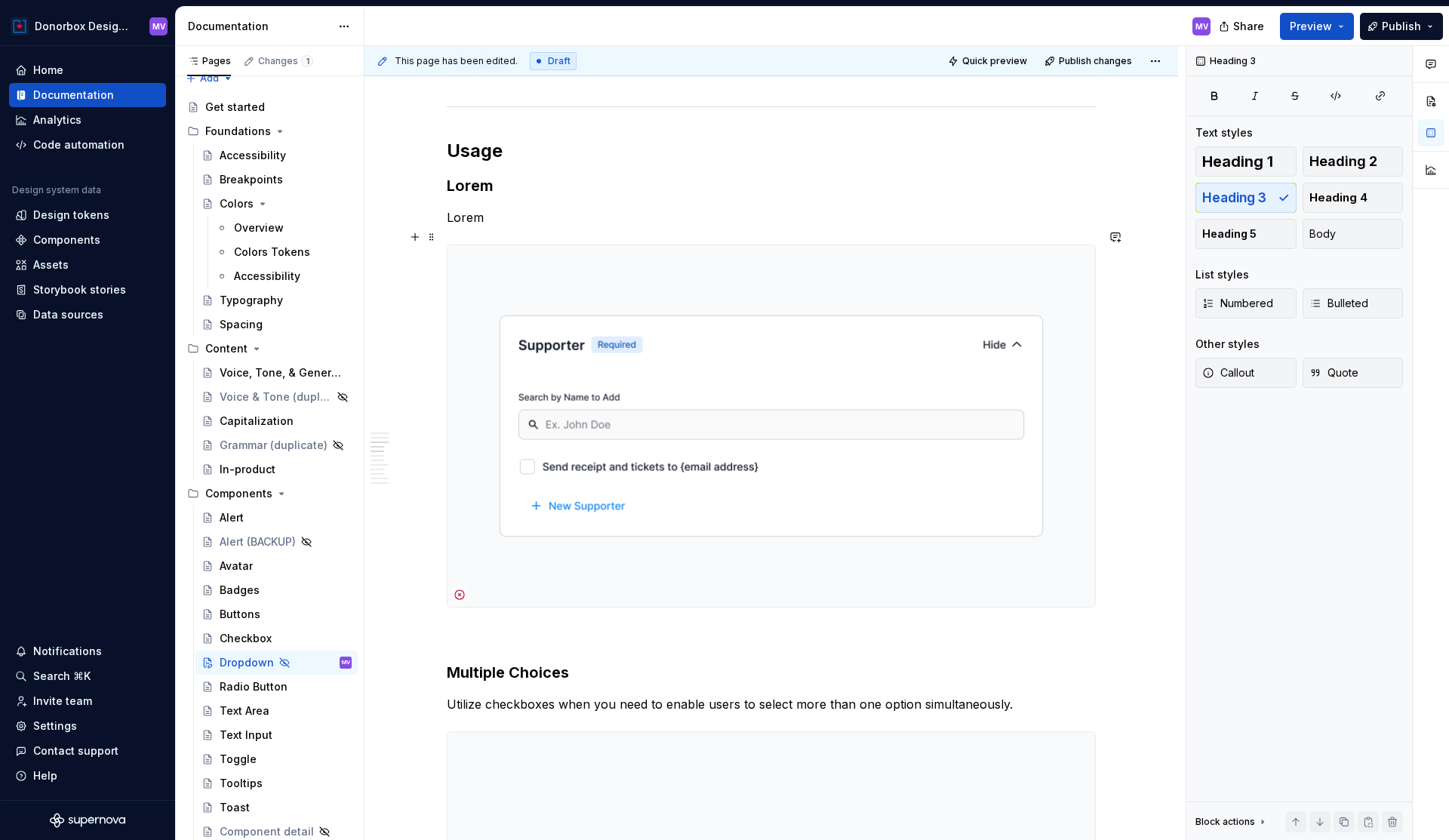
scroll to position [1942, 0]
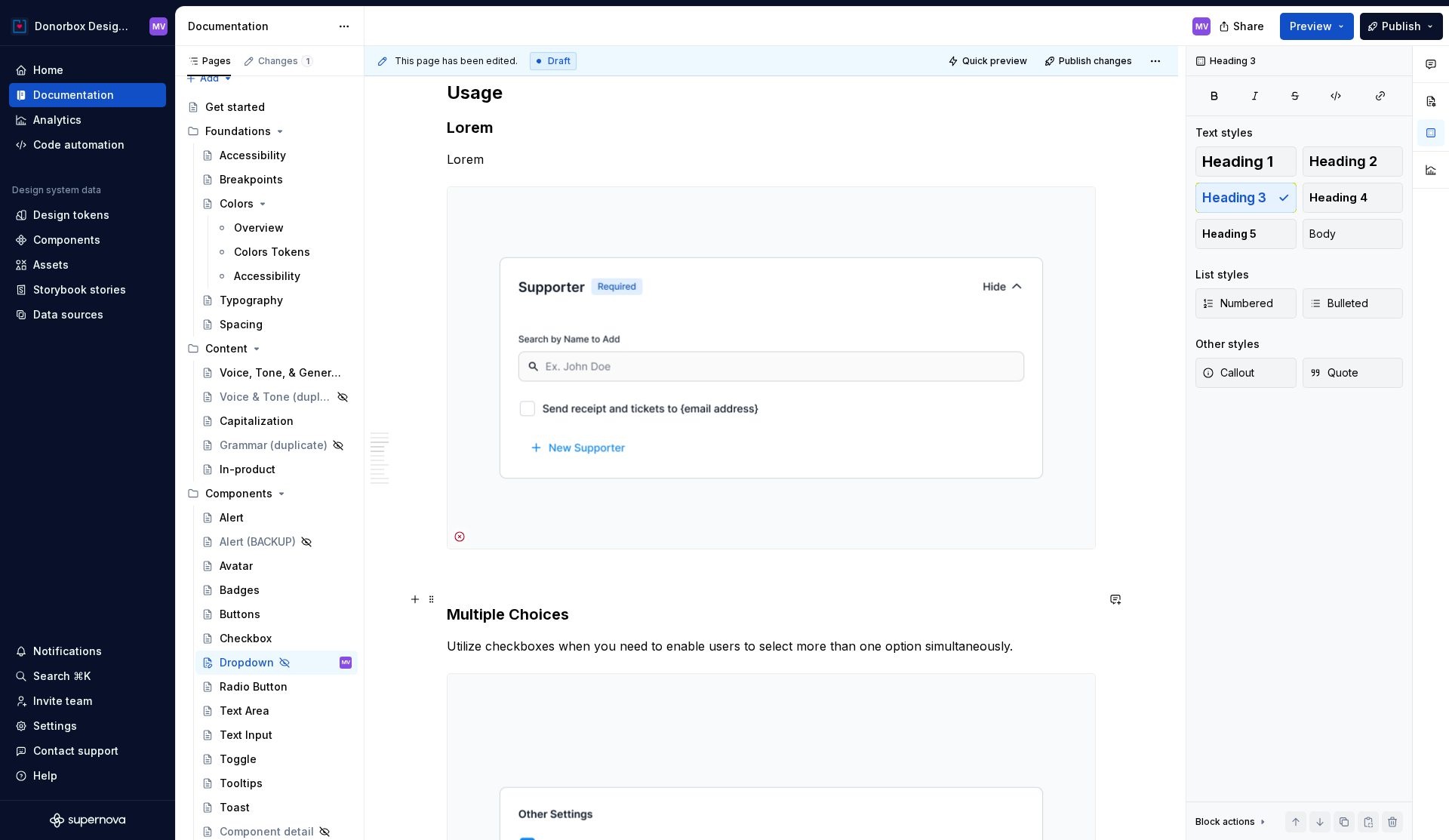
click at [569, 604] on h3 "Multiple Choices" at bounding box center [771, 615] width 649 height 21
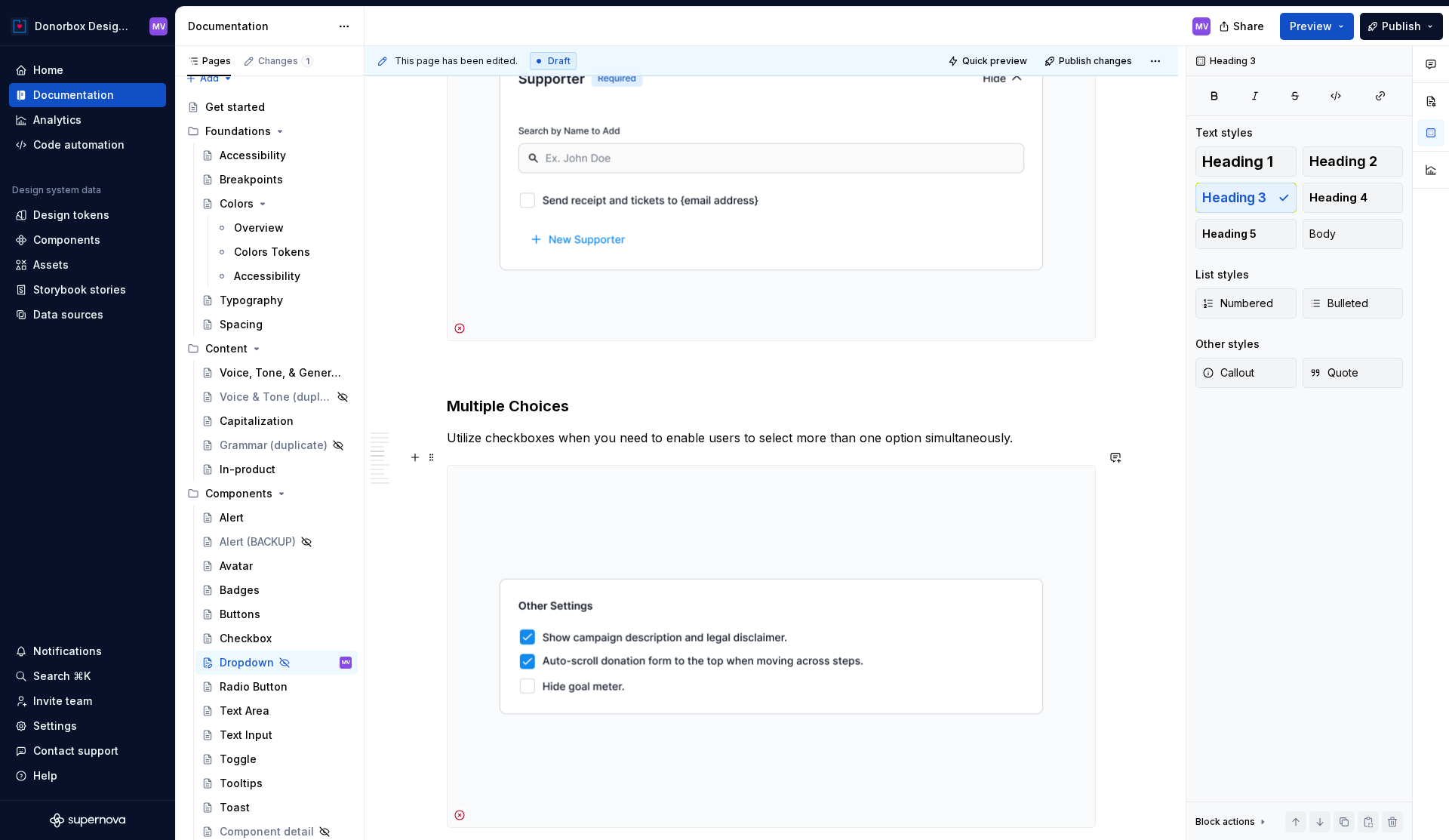
scroll to position [2220, 0]
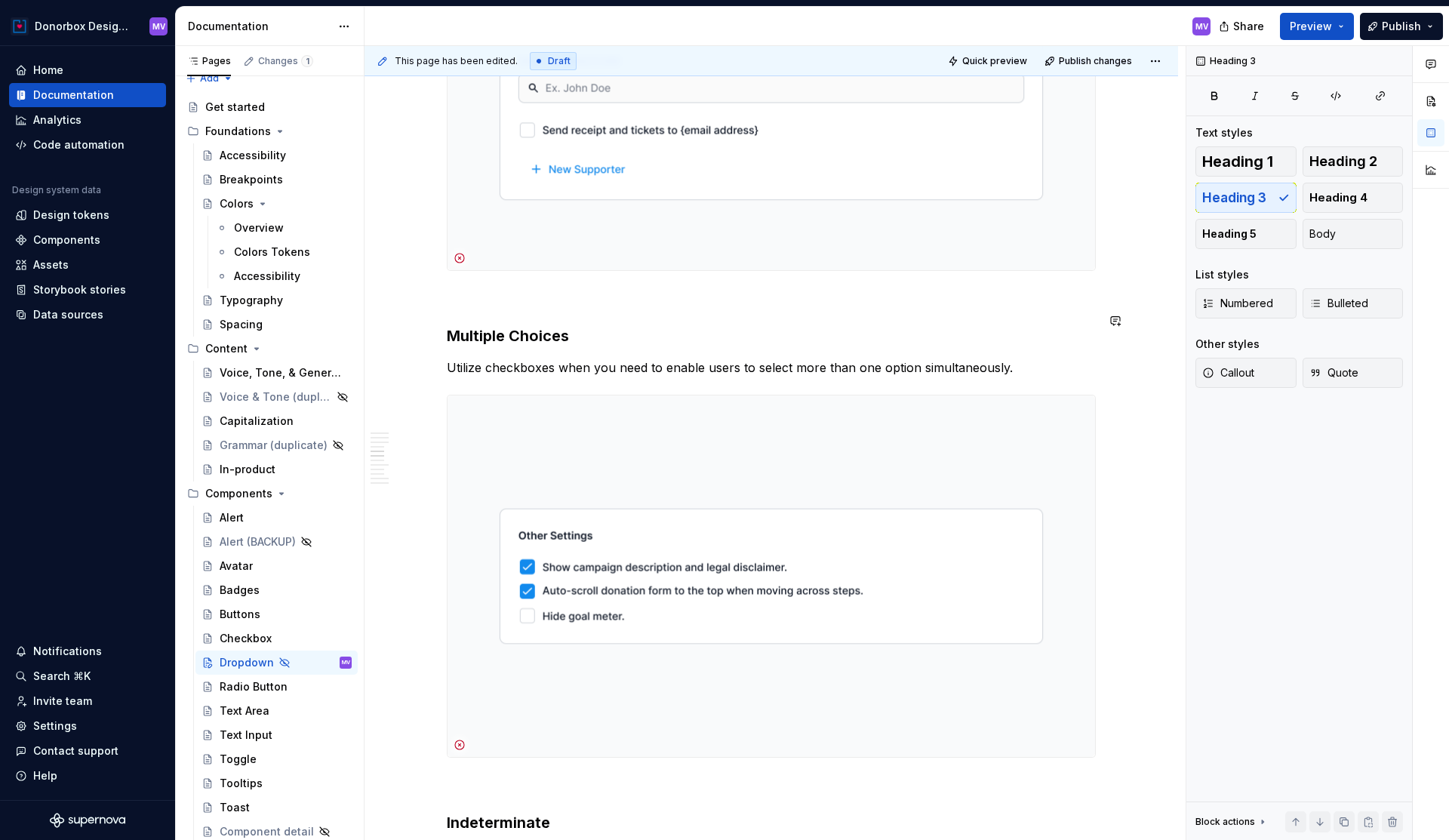
click at [749, 296] on div "**********" at bounding box center [771, 729] width 649 height 5275
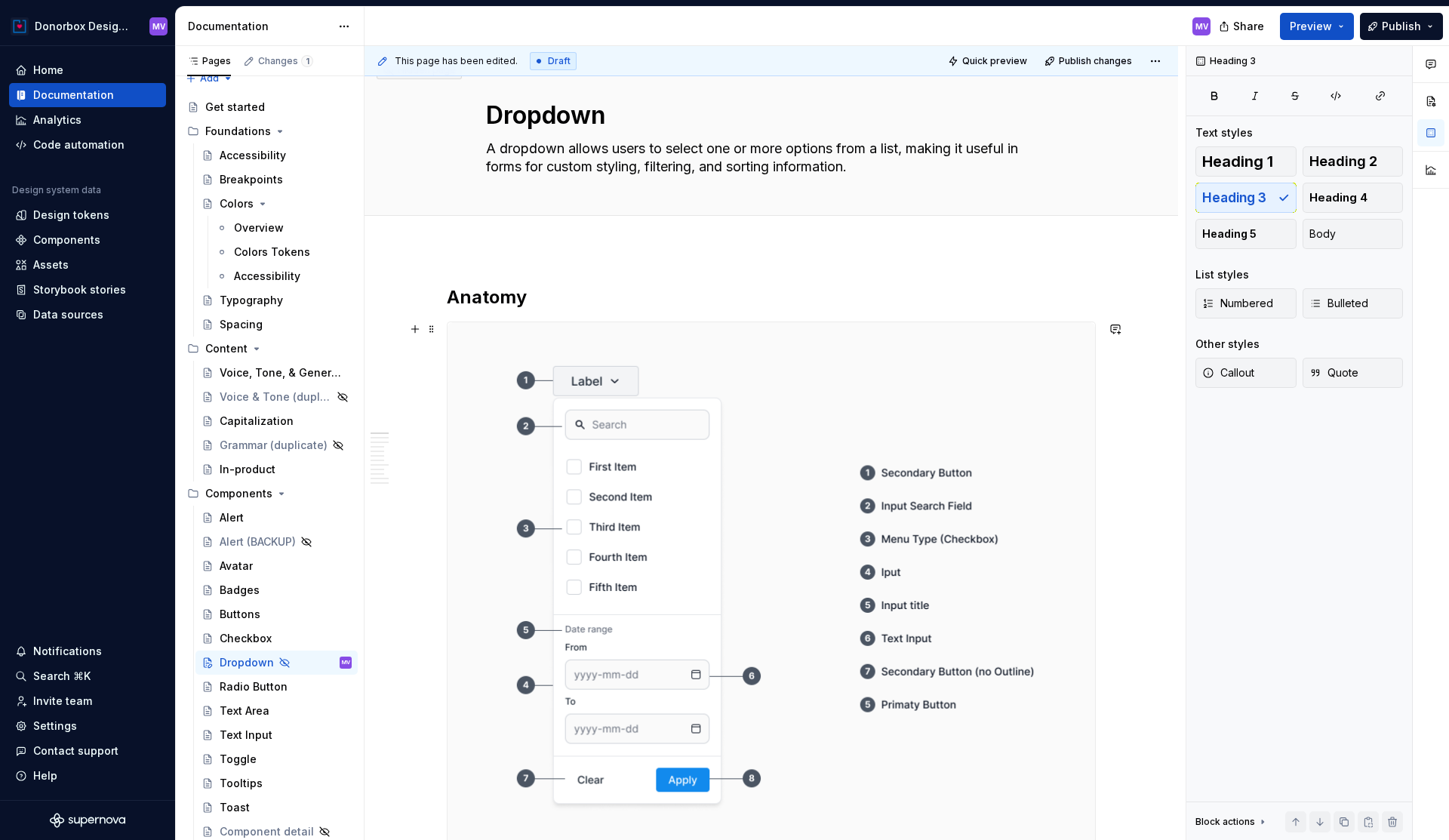
scroll to position [0, 0]
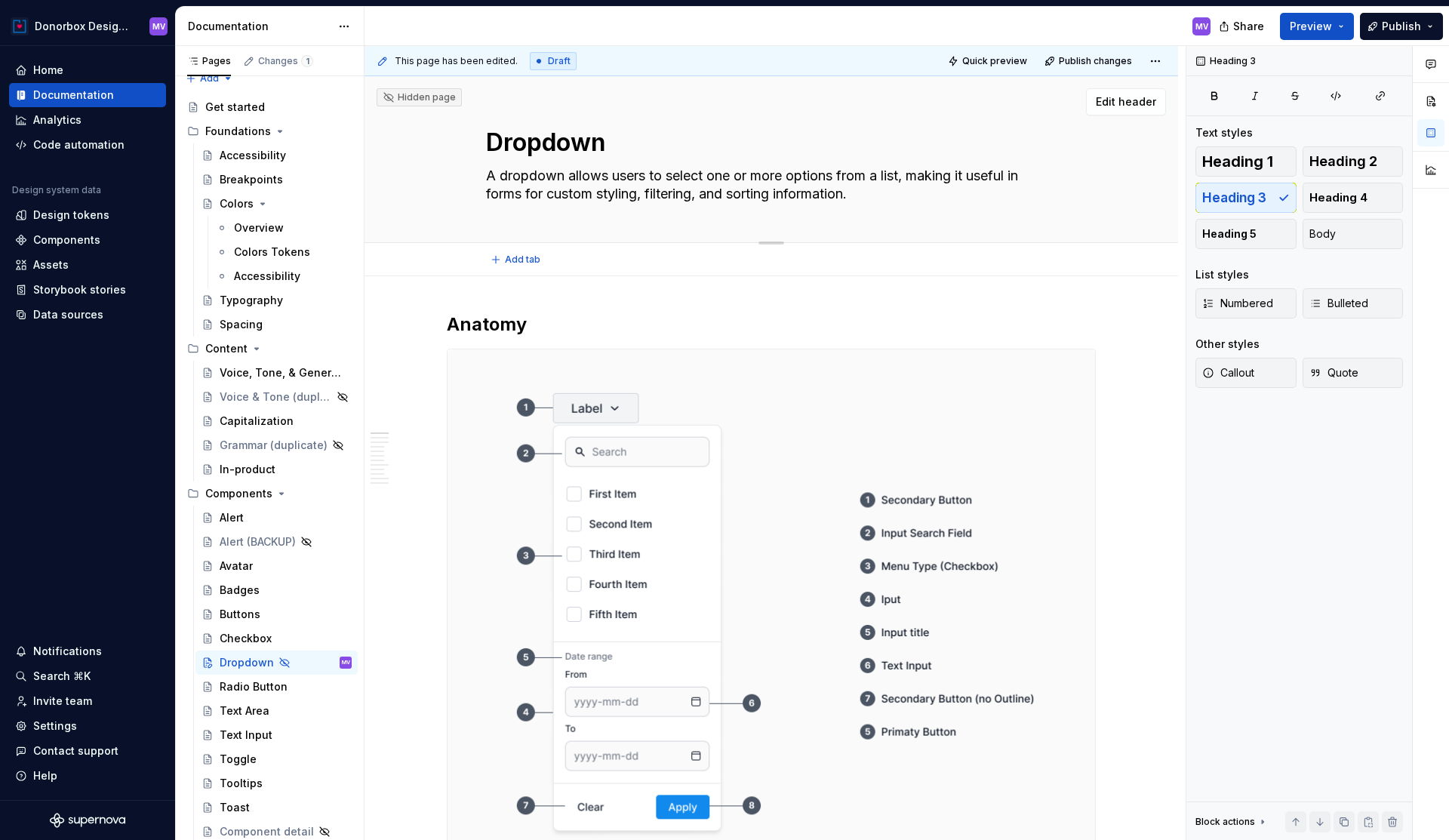
click at [598, 145] on textarea "Dropdown" at bounding box center [768, 142] width 571 height 37
click at [611, 145] on textarea "Dropdown" at bounding box center [768, 142] width 571 height 37
click at [248, 659] on div "Dropdown" at bounding box center [247, 663] width 55 height 15
type textarea "*"
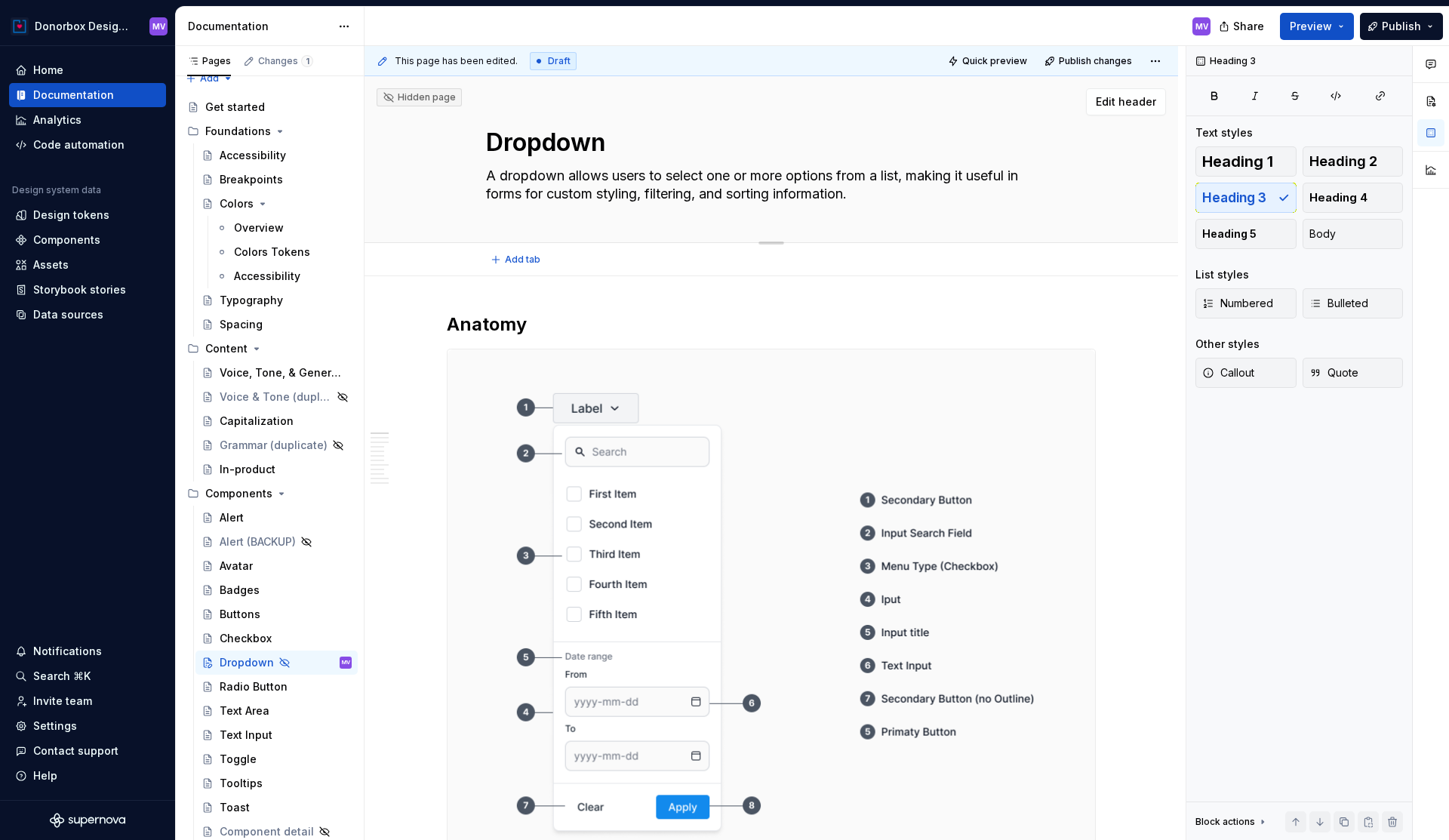
click at [613, 153] on textarea "Dropdown" at bounding box center [768, 142] width 571 height 37
type textarea "*"
type textarea "Dropdown"
type textarea "*"
type textarea "Dropdown"
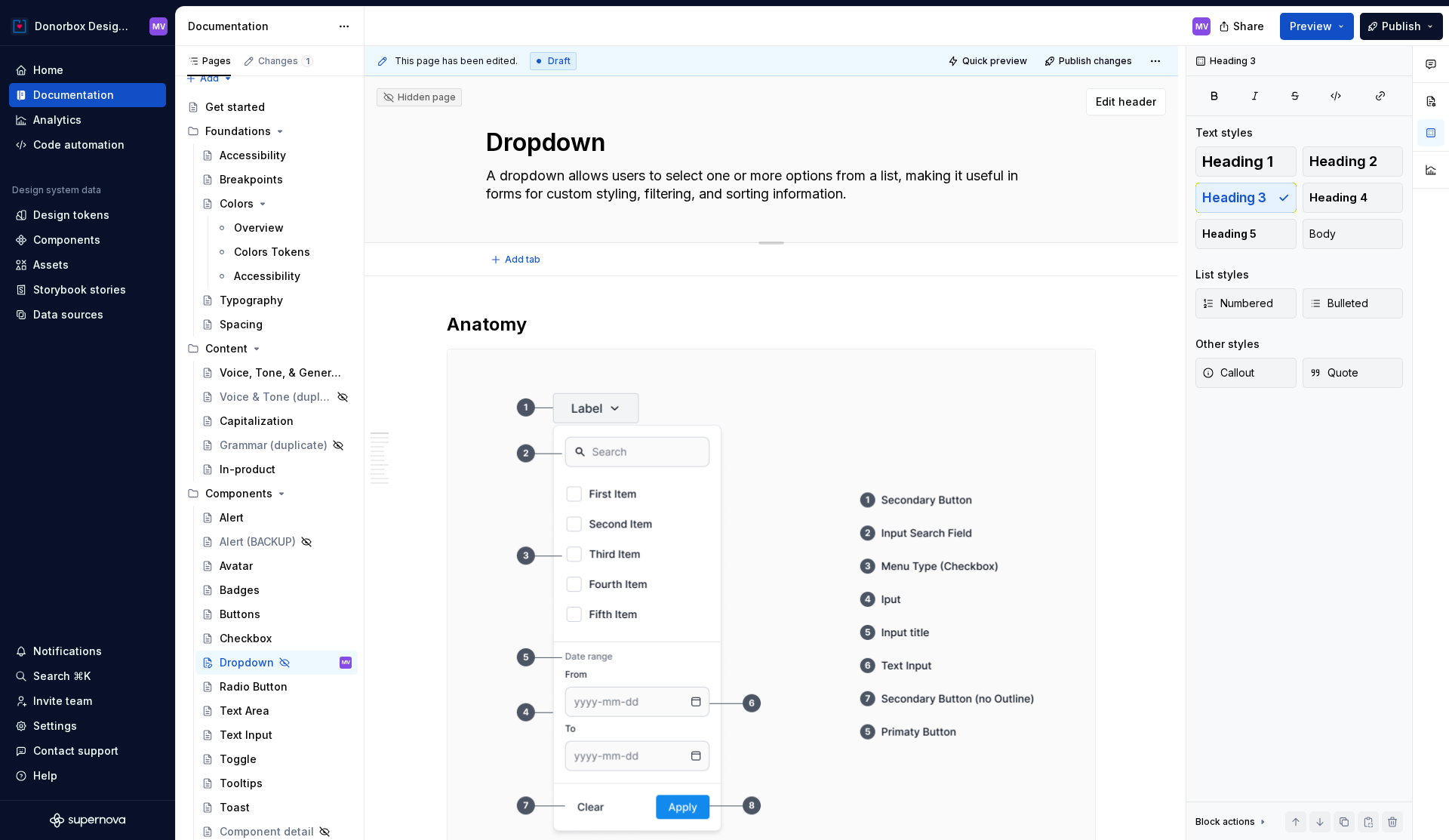
type textarea "*"
type textarea "Dropdown M"
type textarea "*"
type textarea "Dropdown Me"
type textarea "*"
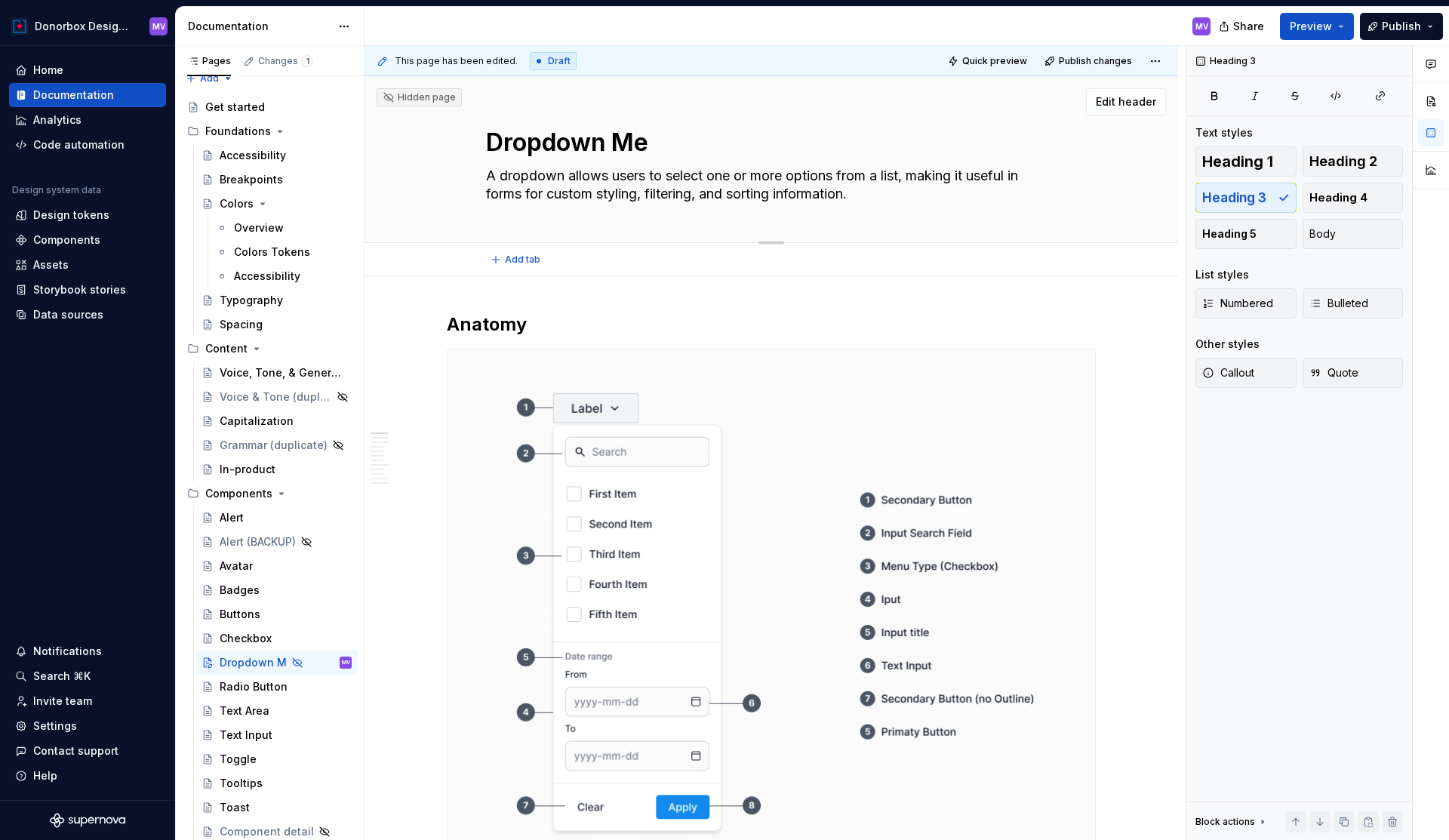
type textarea "Dropdown Men"
type textarea "*"
type textarea "Dropdown Menu"
type textarea "*"
type textarea "Dropdown Menu"
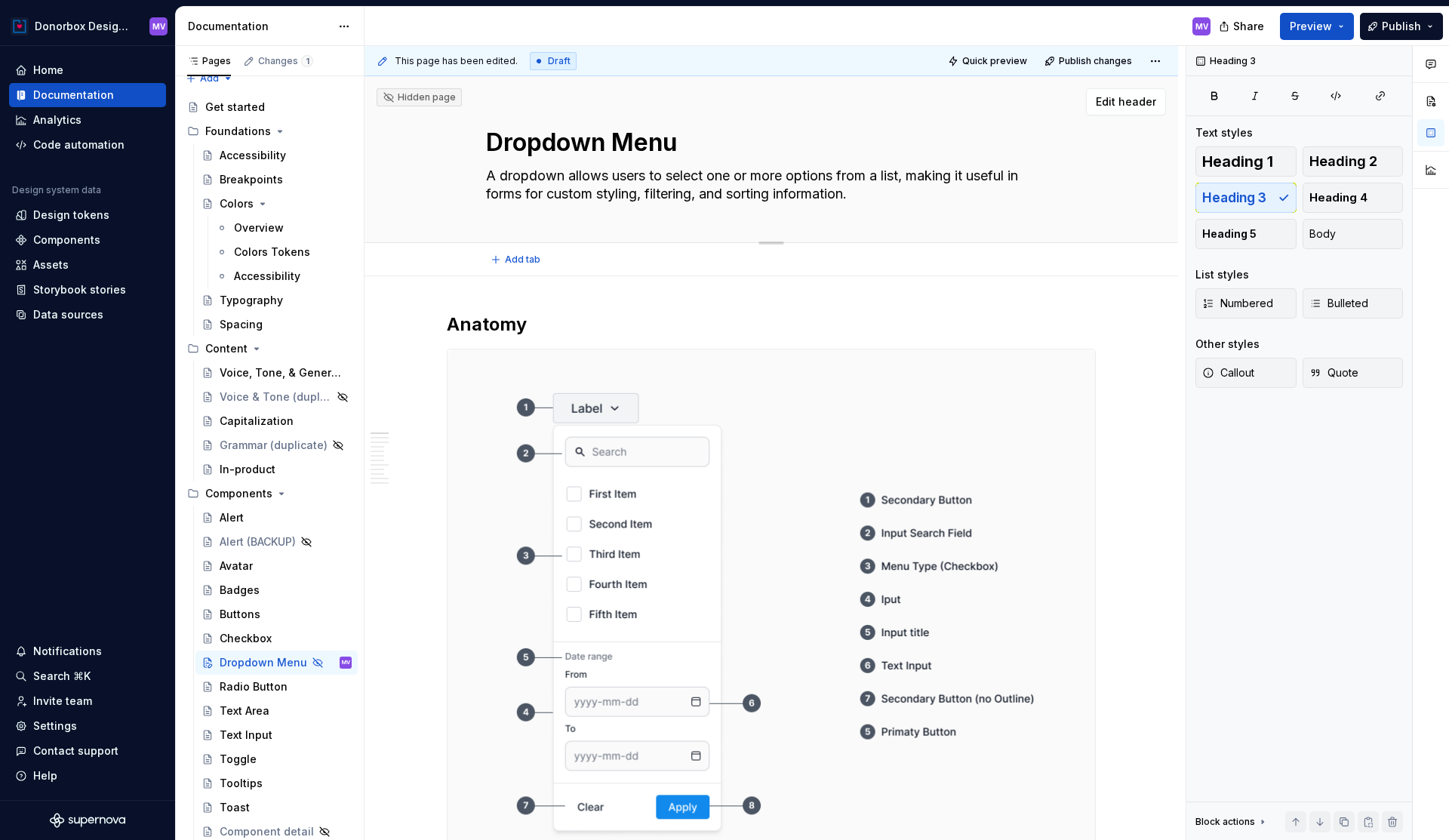
click at [642, 191] on textarea "A dropdown allows users to select one or more options from a list, making it us…" at bounding box center [768, 185] width 571 height 42
type textarea "*"
click at [572, 173] on textarea "A dropdown allows users to select one or more options from a list, making it us…" at bounding box center [768, 185] width 571 height 42
type textarea "A dropdown mallows users to select one or more options from a list, making it u…"
type textarea "*"
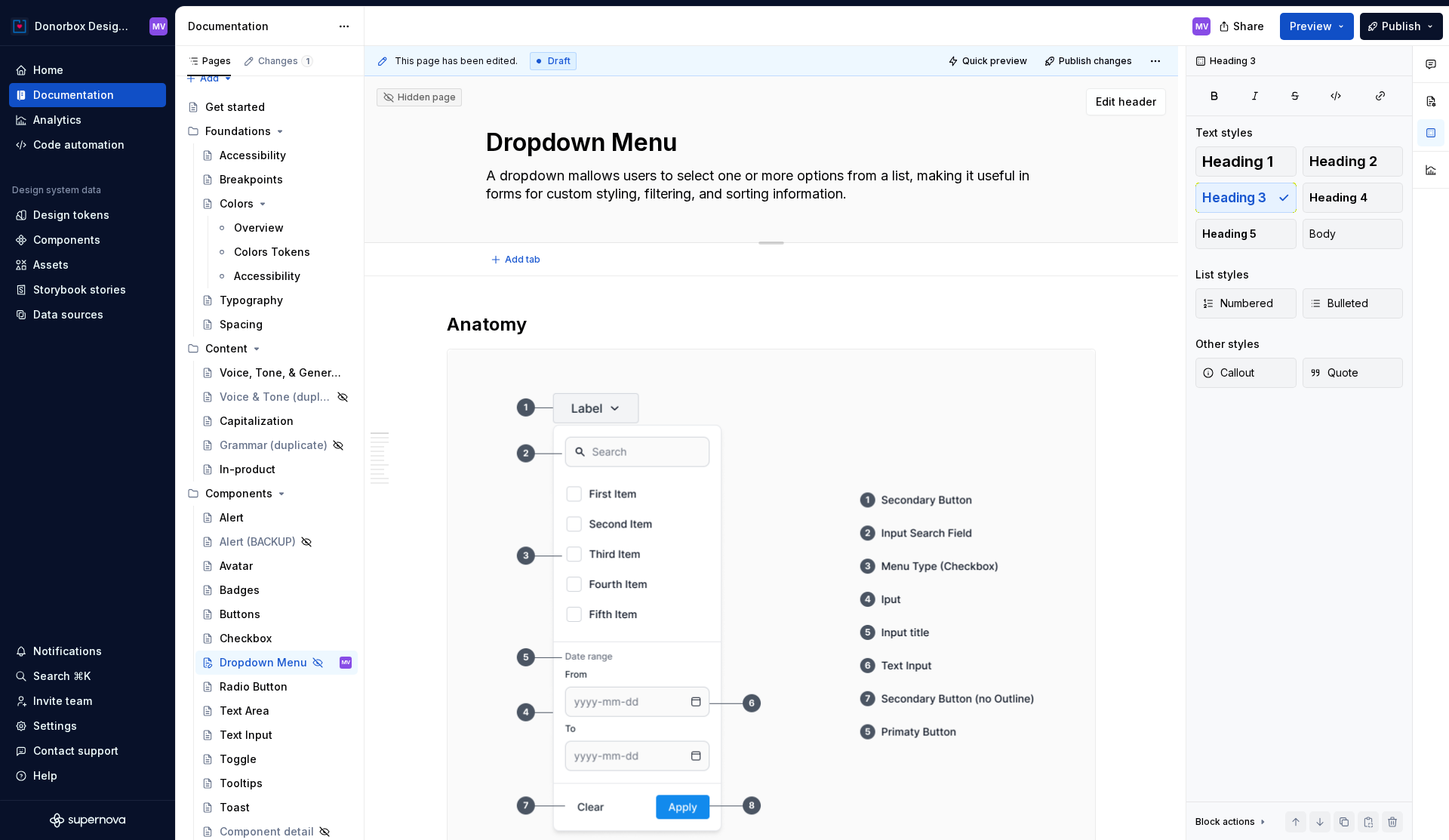
type textarea "A dropdown meallows users to select one or more options from a list, making it …"
type textarea "*"
type textarea "A dropdown menallows users to select one or more options from a list, making it…"
type textarea "*"
type textarea "A dropdown menuallows users to select one or more options from a list, making i…"
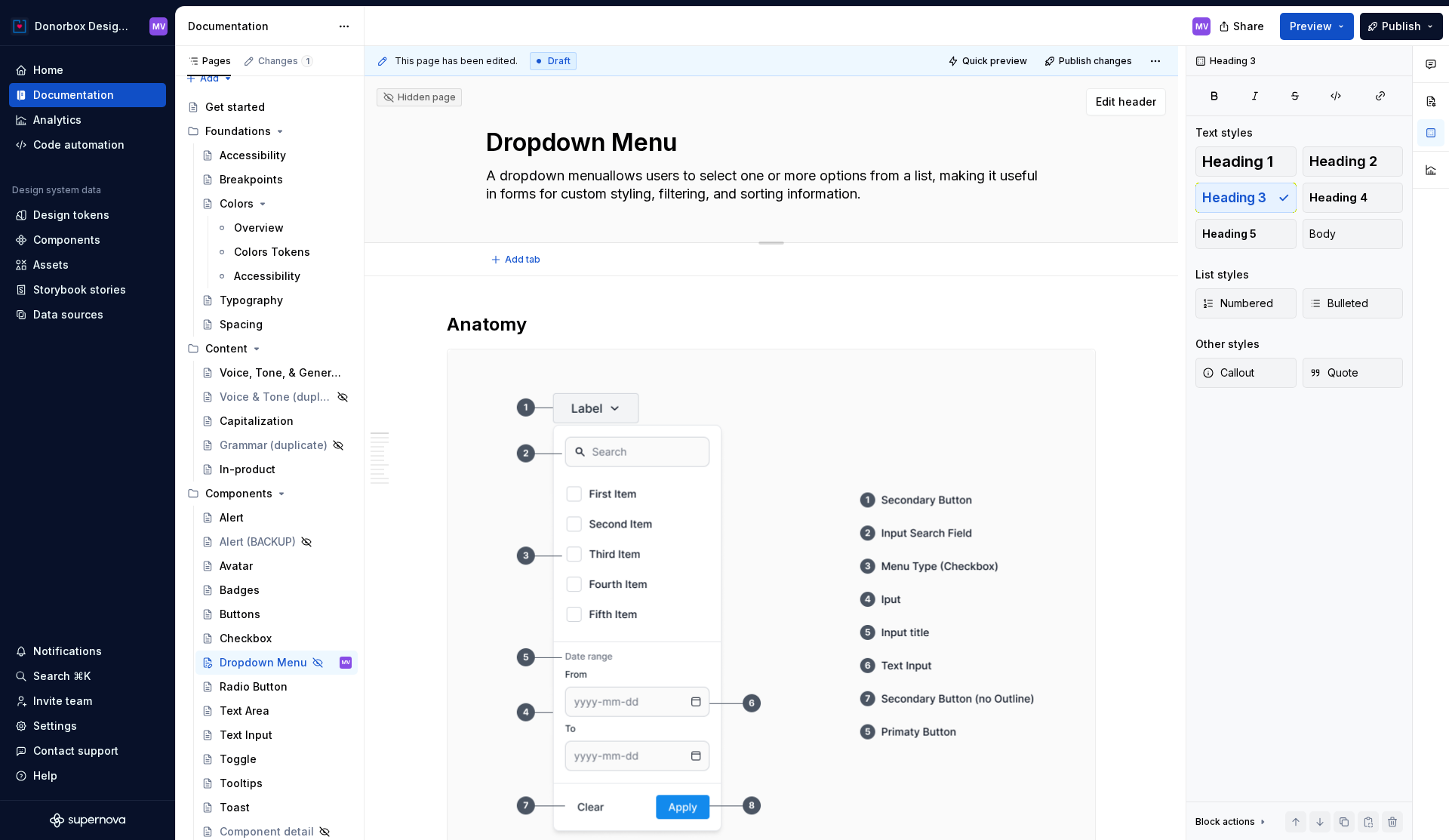
type textarea "*"
type textarea "A dropdown menu allows users to select one or more options from a list, making …"
type textarea "*"
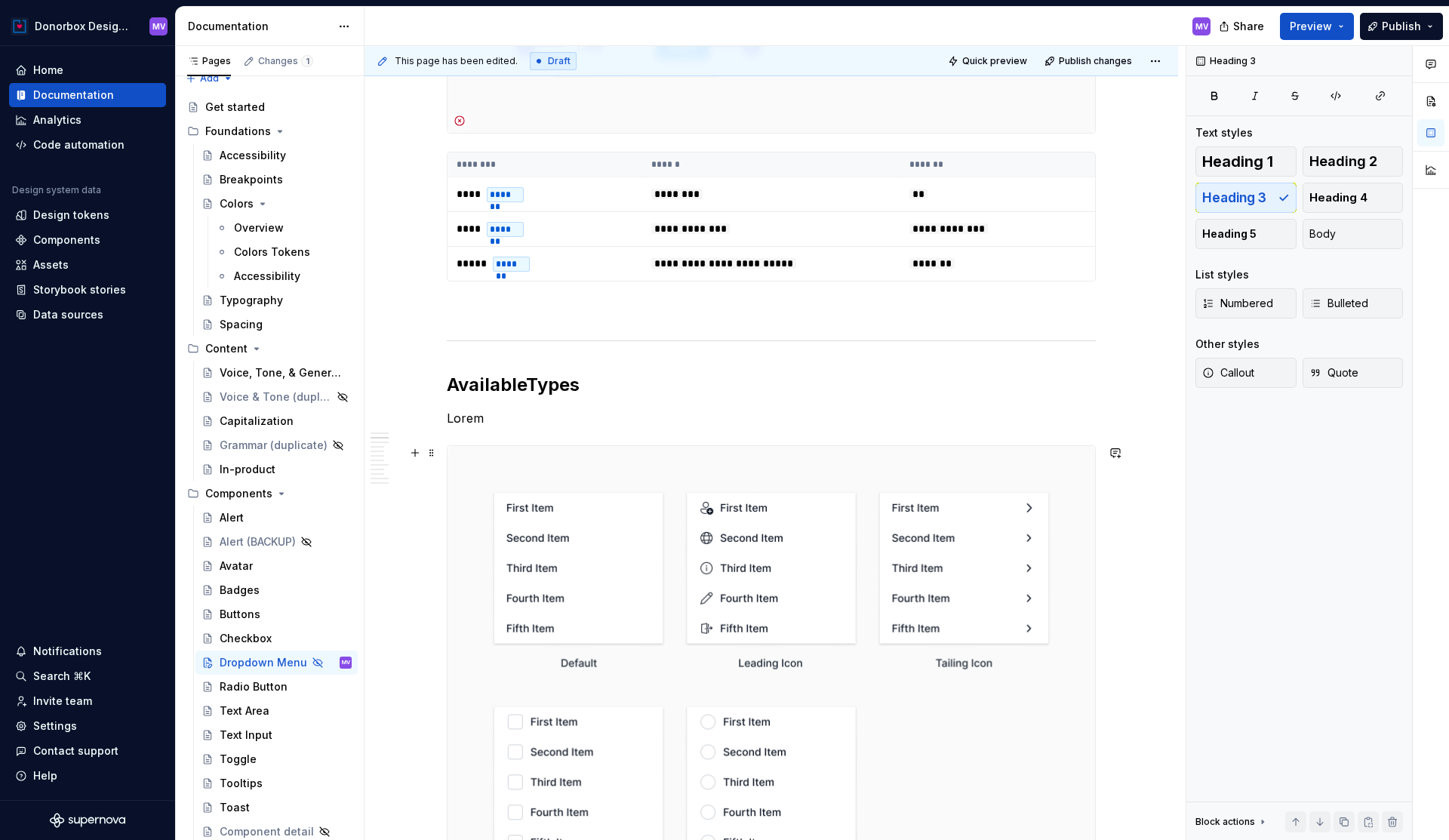
scroll to position [774, 0]
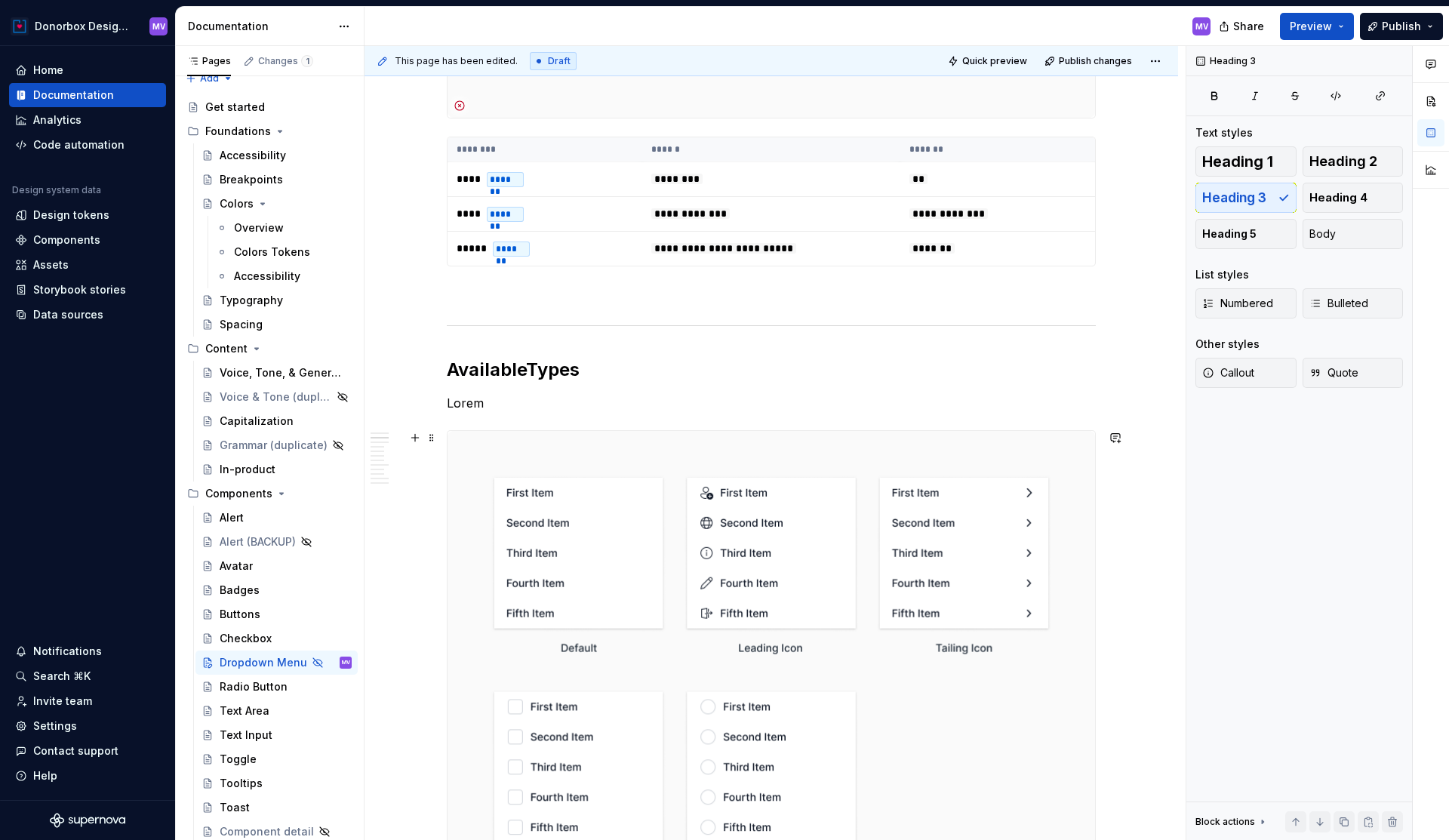
type textarea "A dropdown menu allows users to select one or more options from a list, making …"
click at [945, 547] on img at bounding box center [772, 673] width 648 height 485
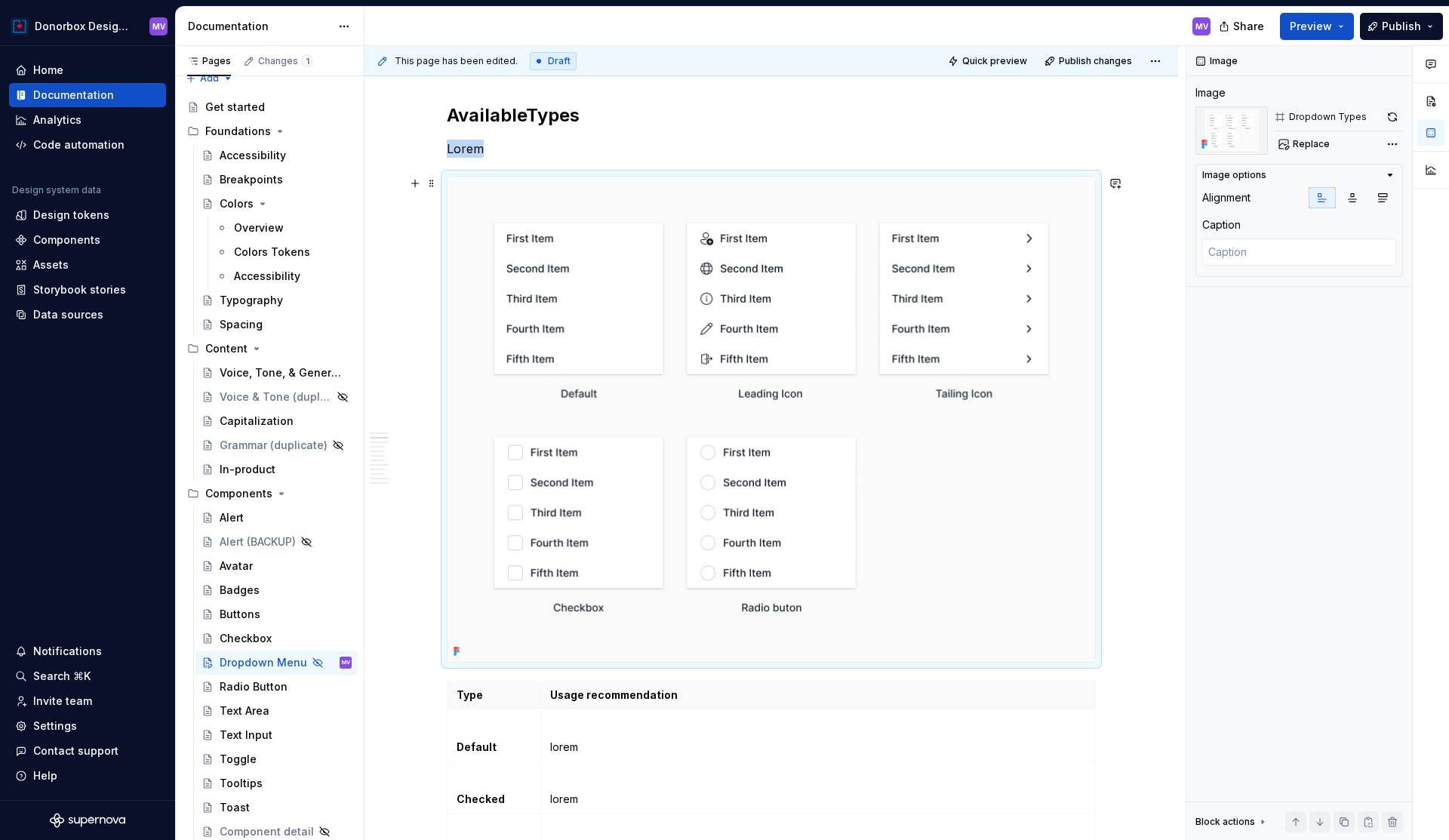
scroll to position [1032, 0]
type textarea "*"
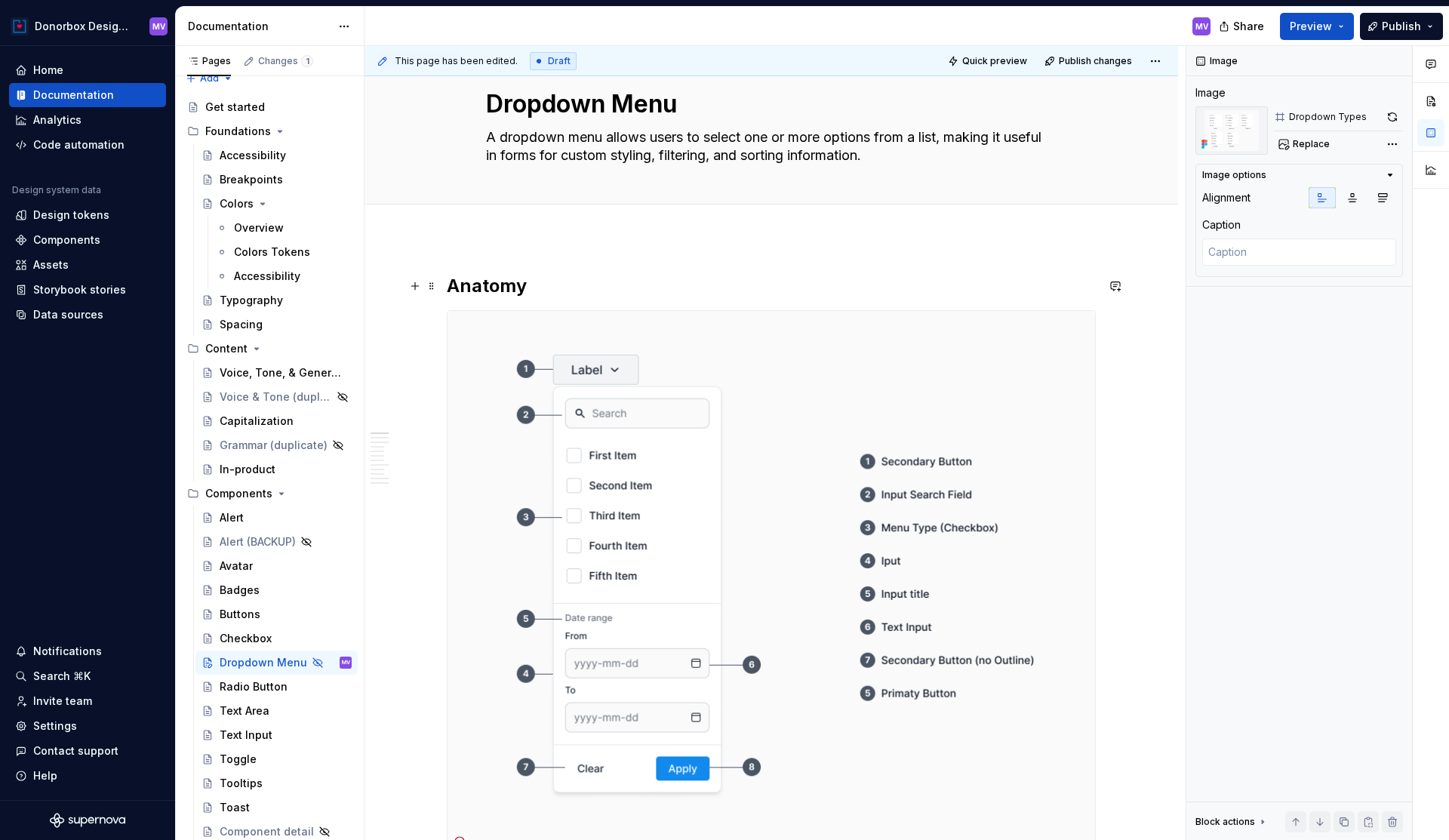
scroll to position [0, 0]
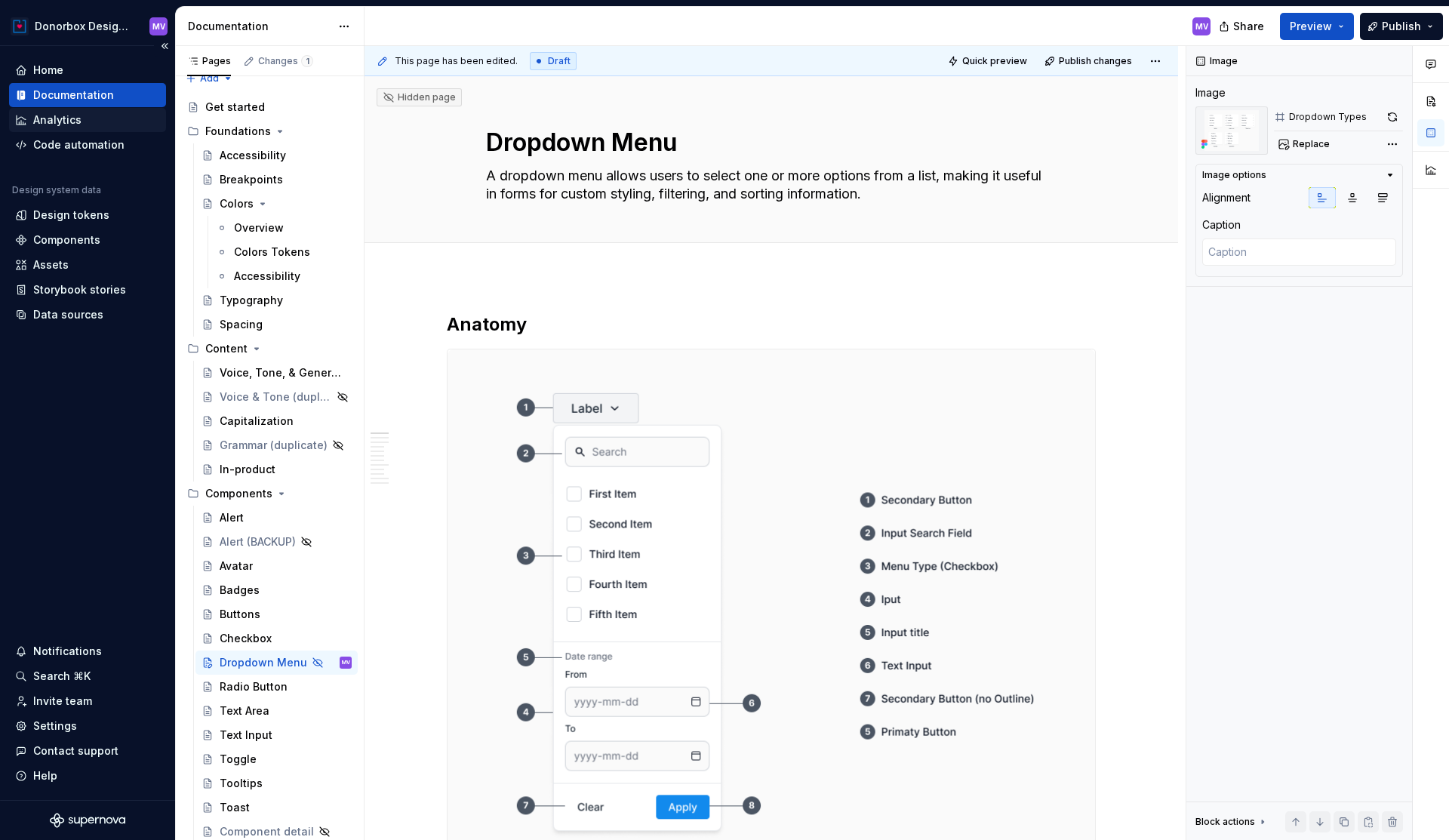
click at [66, 123] on div "Analytics" at bounding box center [57, 120] width 48 height 15
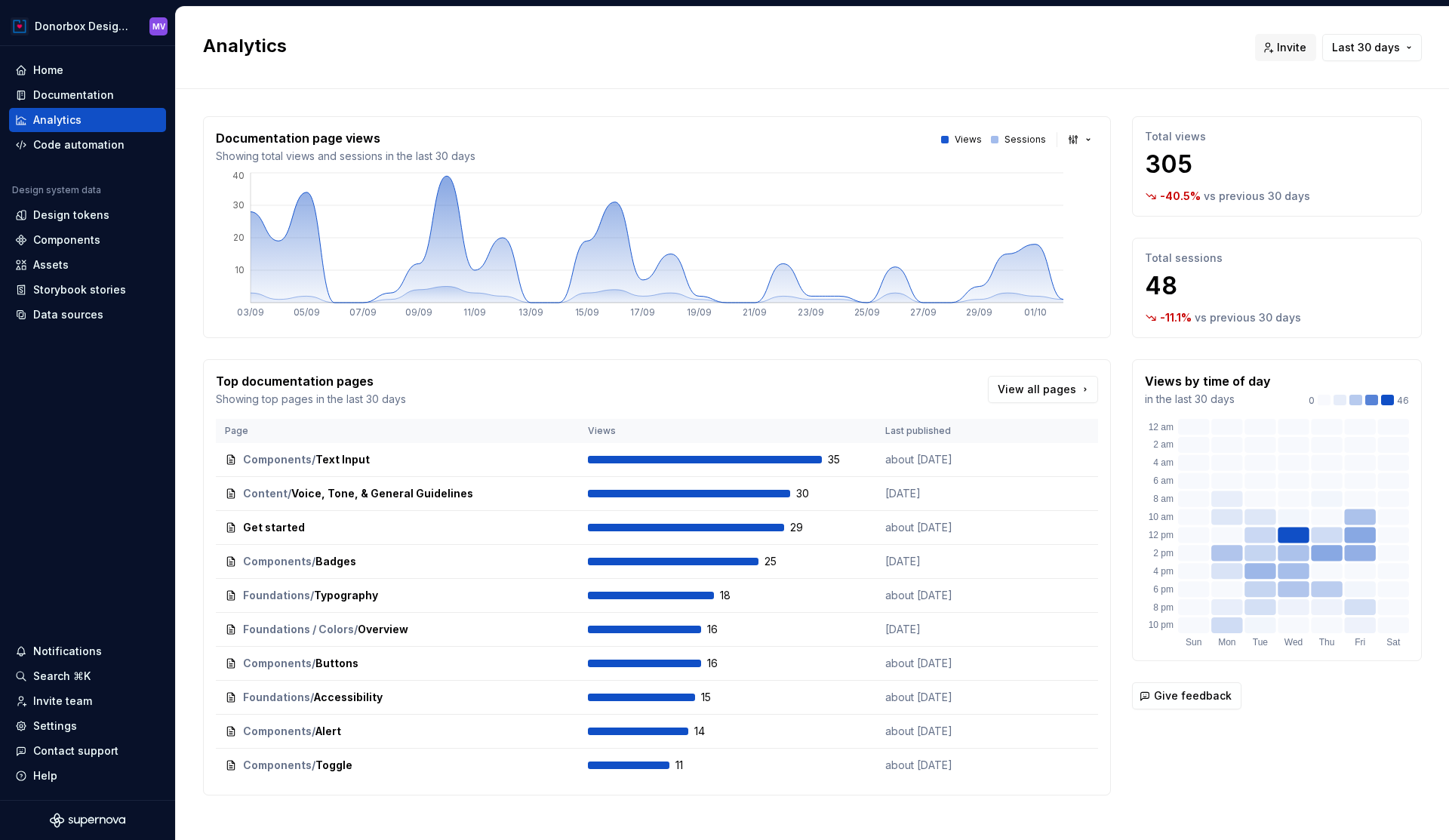
scroll to position [13, 0]
